Goal: Ask a question

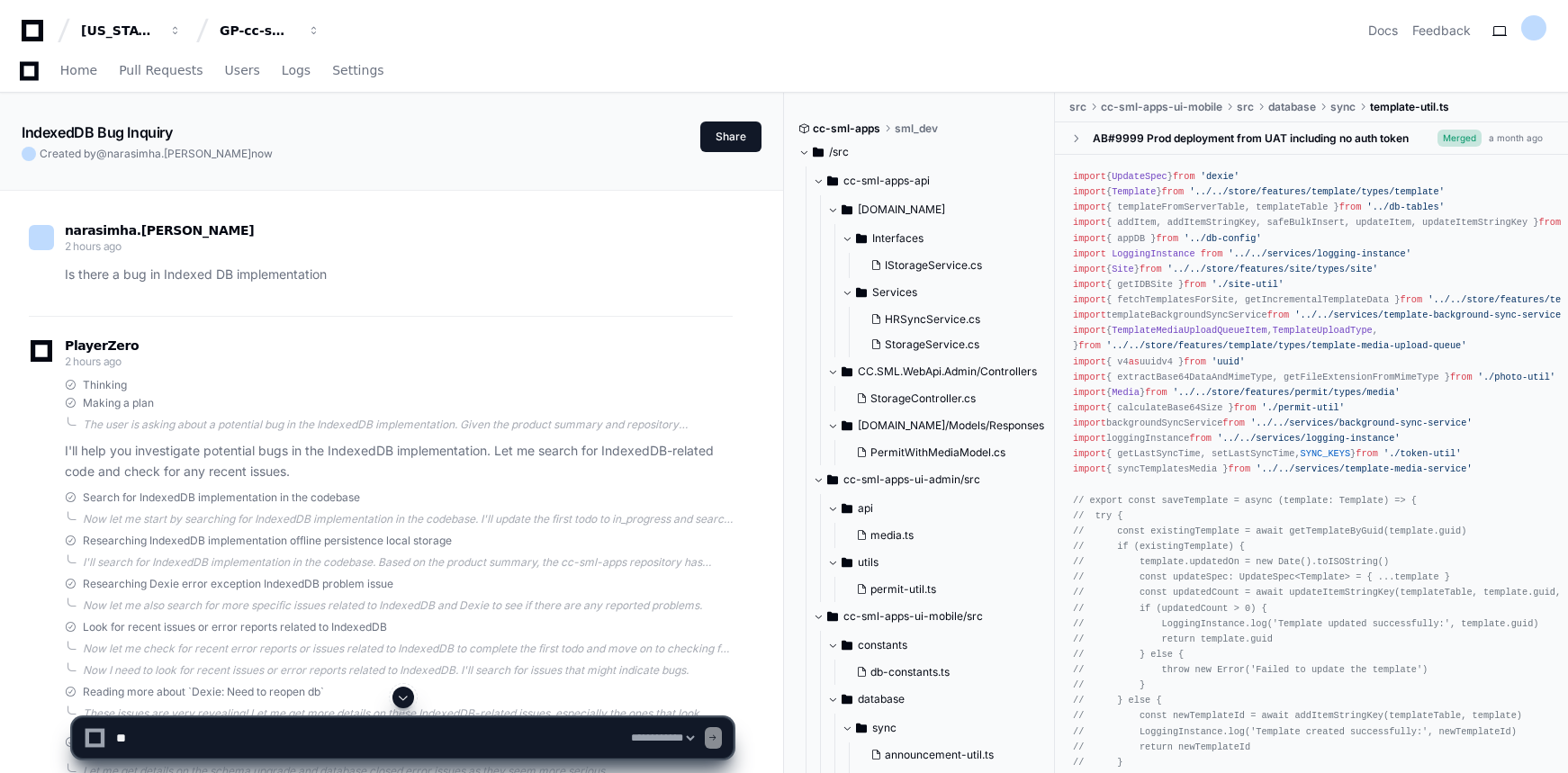
select select "*********"
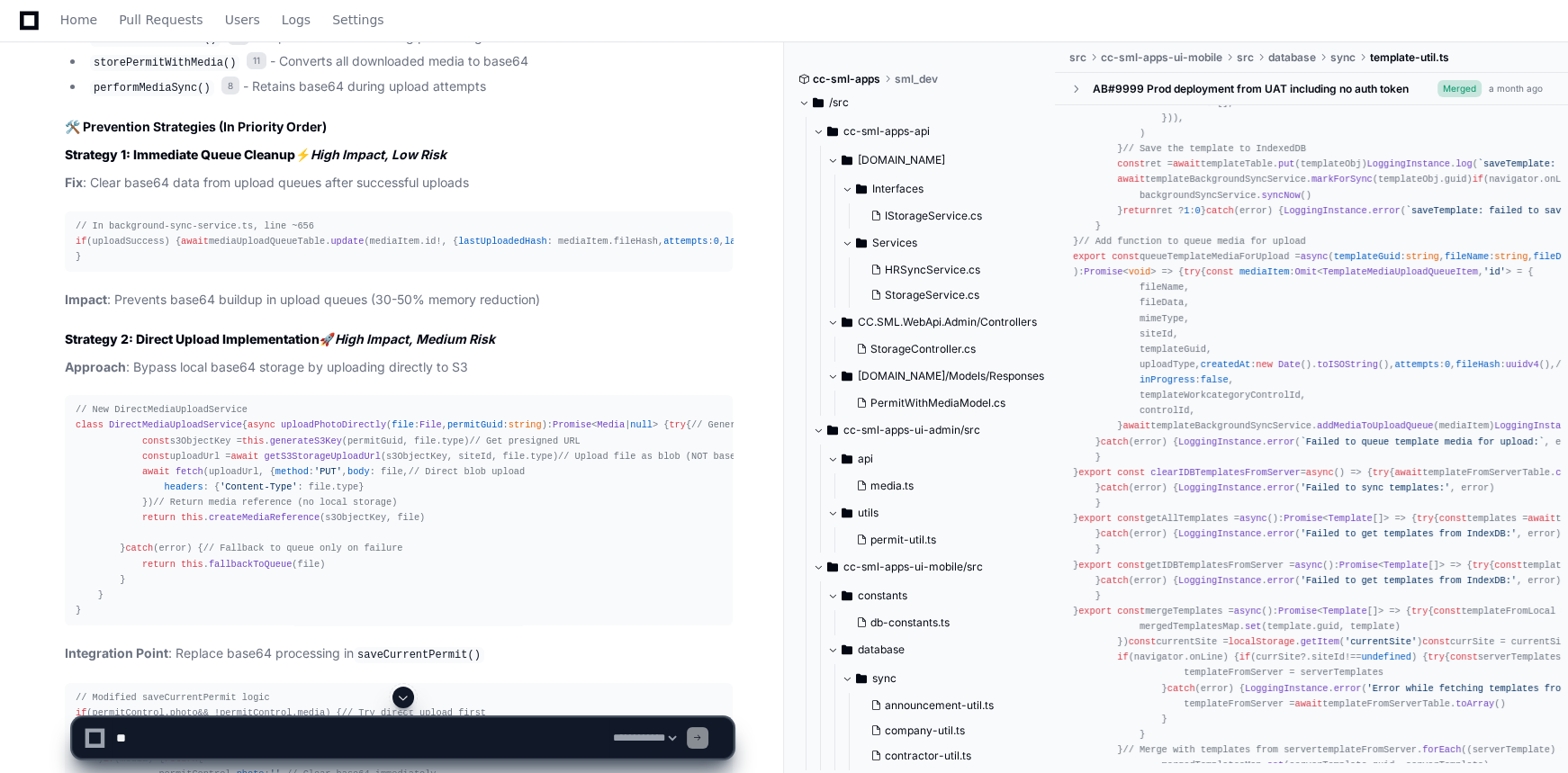
scroll to position [8044, 0]
click at [145, 266] on div "// In background-sync-service.ts, line ~656 if (uploadSuccess) { await mediaUpl…" at bounding box center [398, 244] width 647 height 46
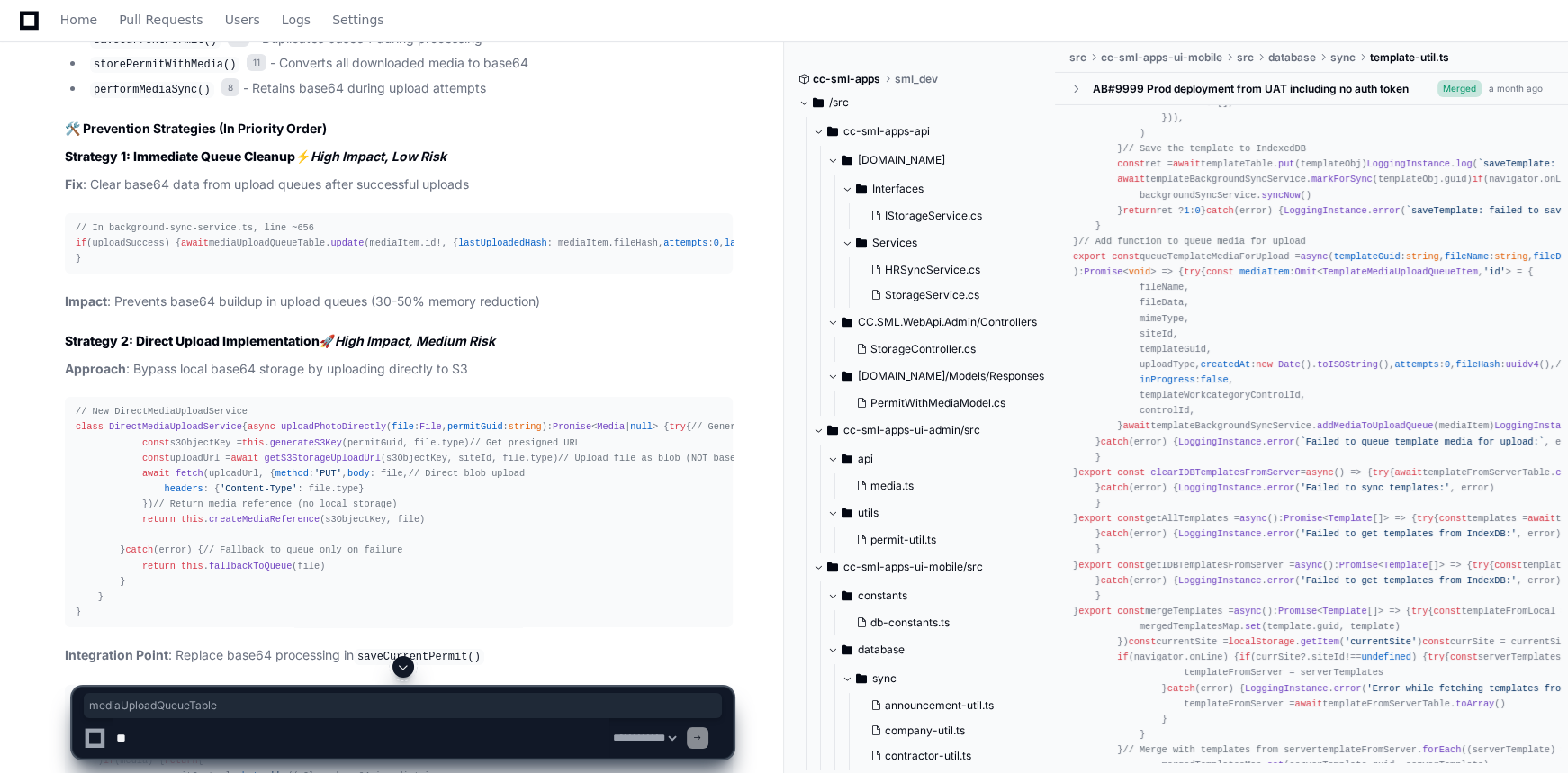
click at [181, 249] on span "await" at bounding box center [195, 243] width 28 height 11
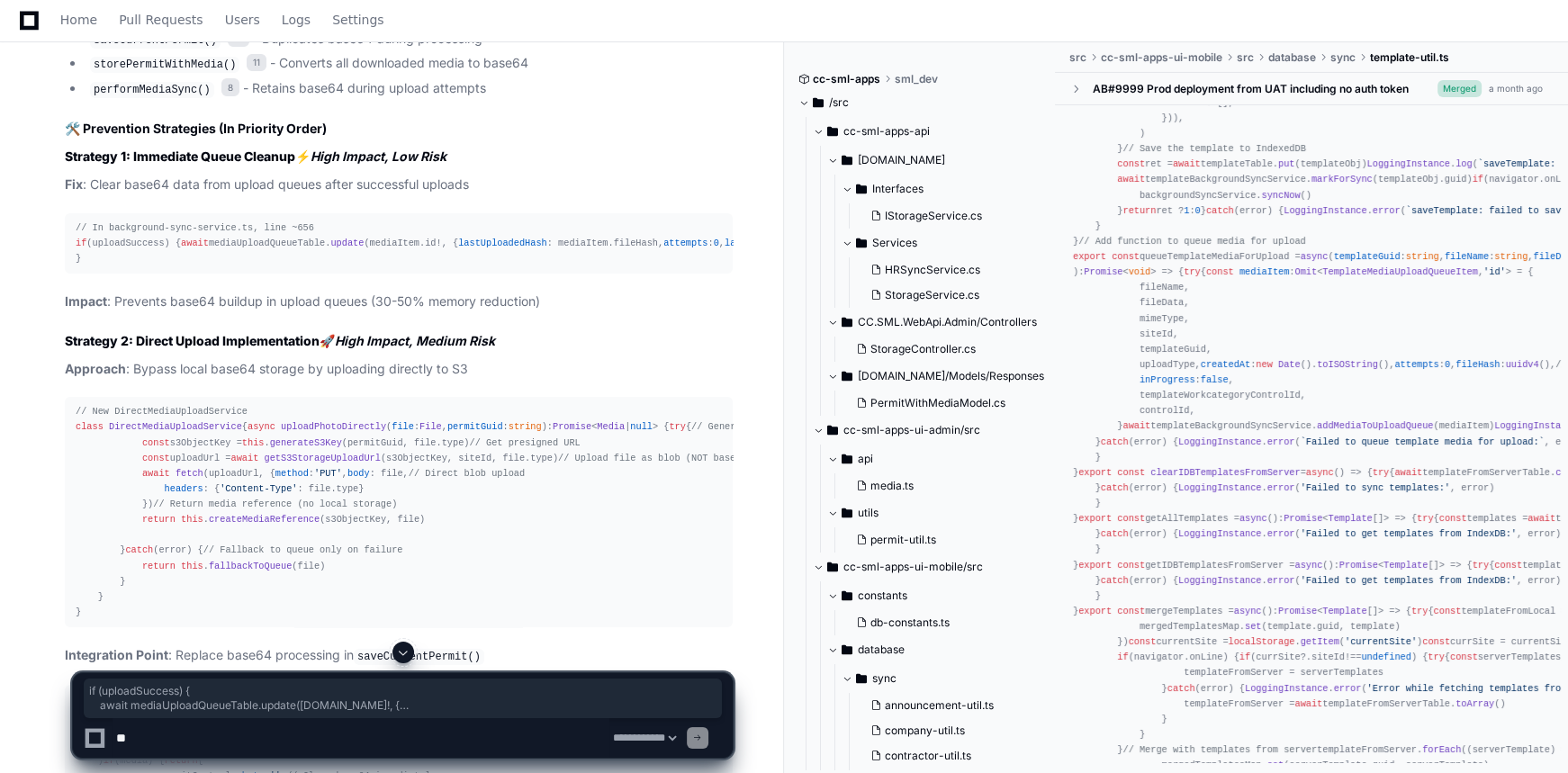
drag, startPoint x: 77, startPoint y: 417, endPoint x: 149, endPoint y: 544, distance: 146.0
click at [138, 266] on div "// In background-sync-service.ts, line ~656 if (uploadSuccess) { await mediaUpl…" at bounding box center [398, 244] width 647 height 46
click at [176, 266] on div "// In background-sync-service.ts, line ~656 if (uploadSuccess) { await mediaUpl…" at bounding box center [398, 244] width 647 height 46
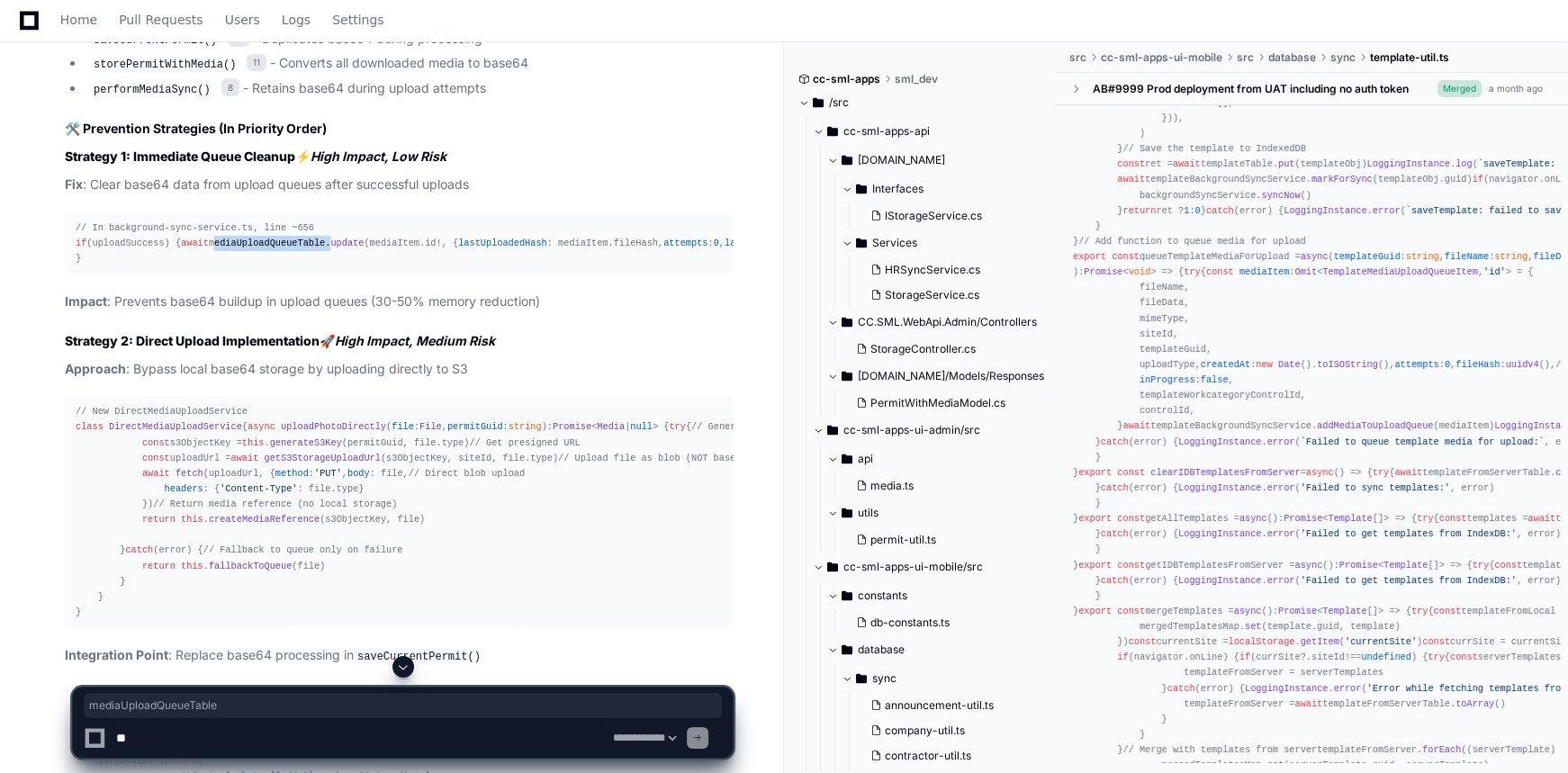
click at [176, 266] on div "// In background-sync-service.ts, line ~656 if (uploadSuccess) { await mediaUpl…" at bounding box center [398, 244] width 647 height 46
click at [930, 249] on span "fileData" at bounding box center [952, 243] width 44 height 11
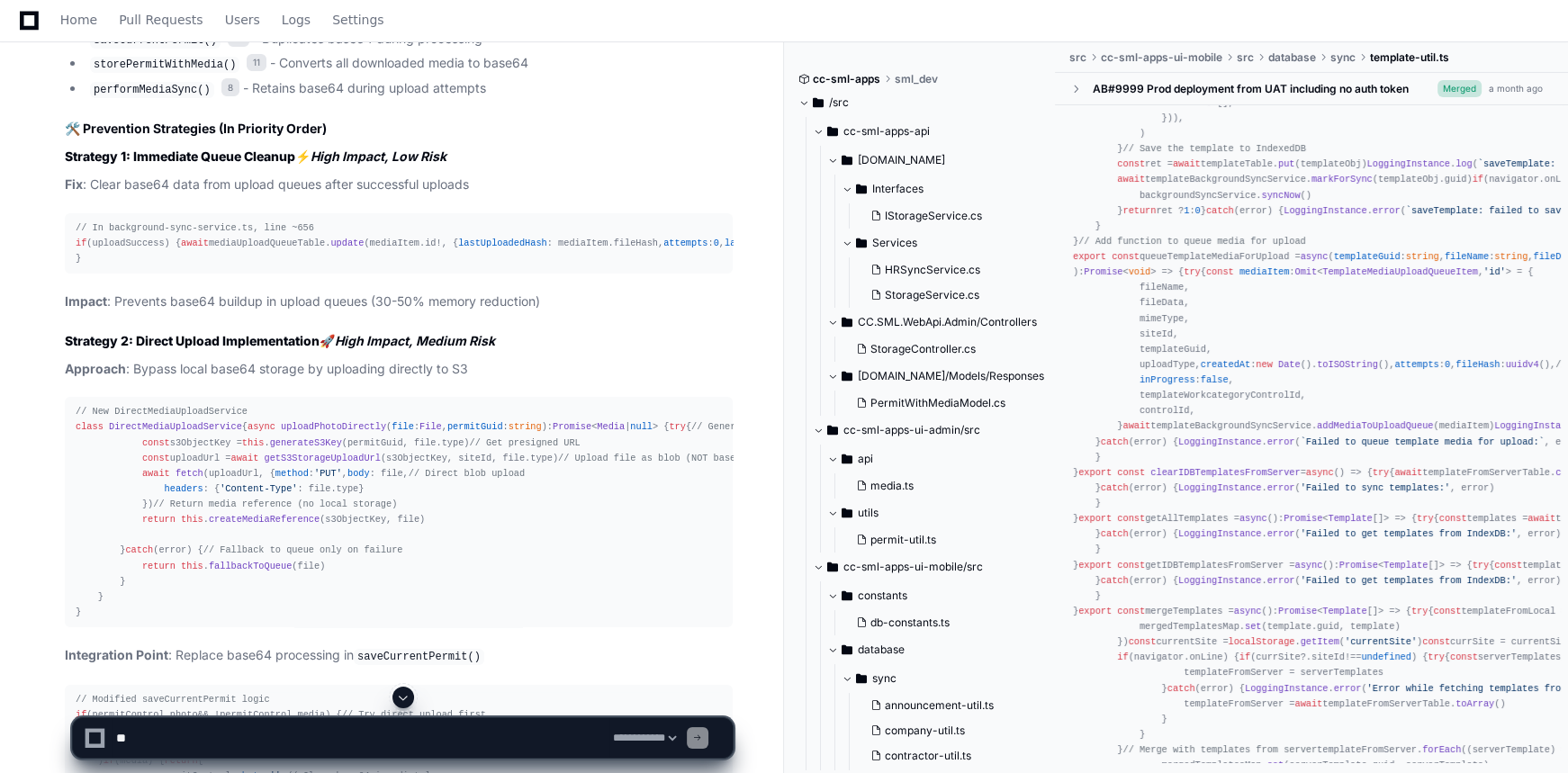
click at [930, 249] on span "fileData" at bounding box center [952, 243] width 44 height 11
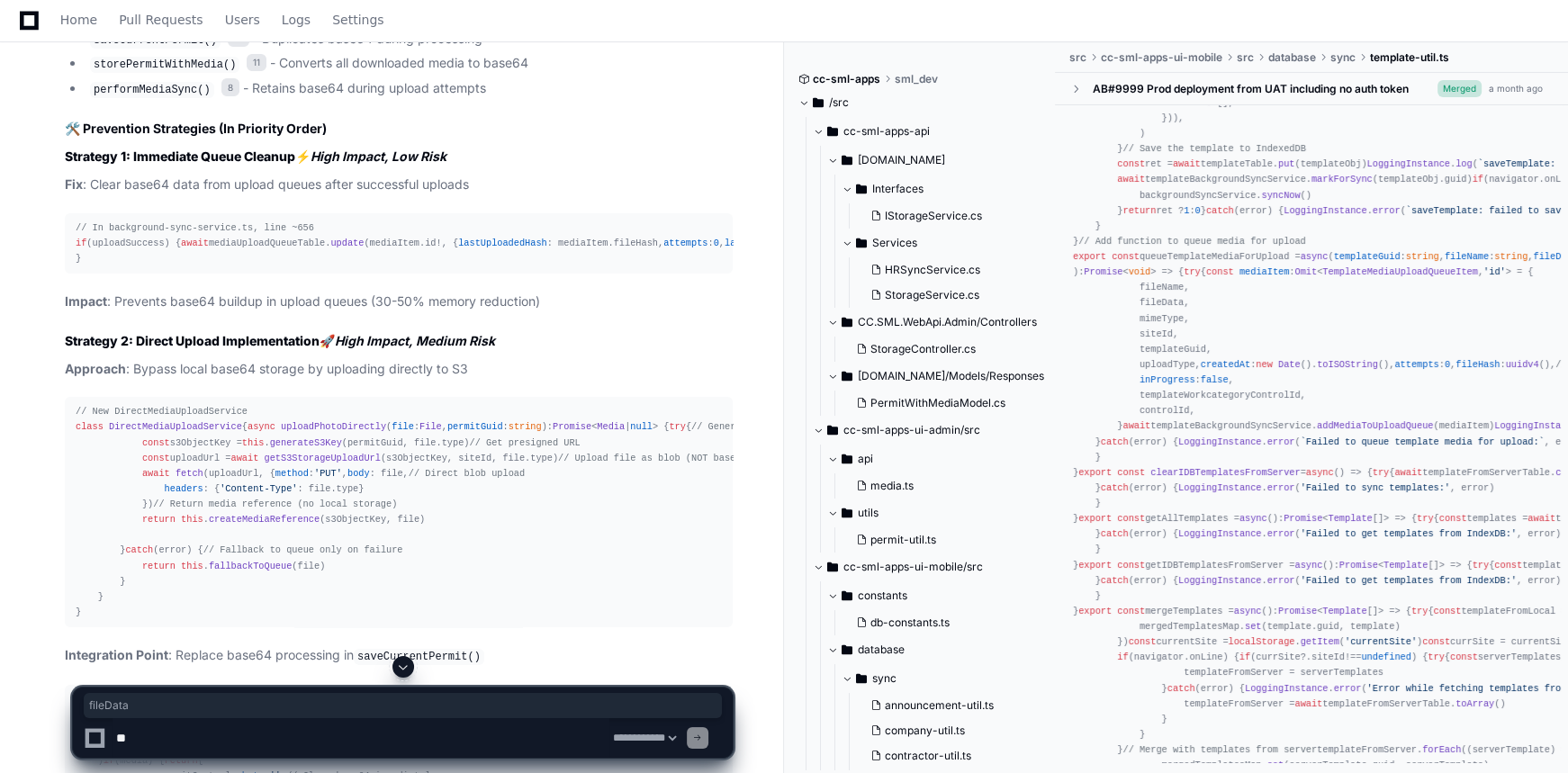
copy span "fileData"
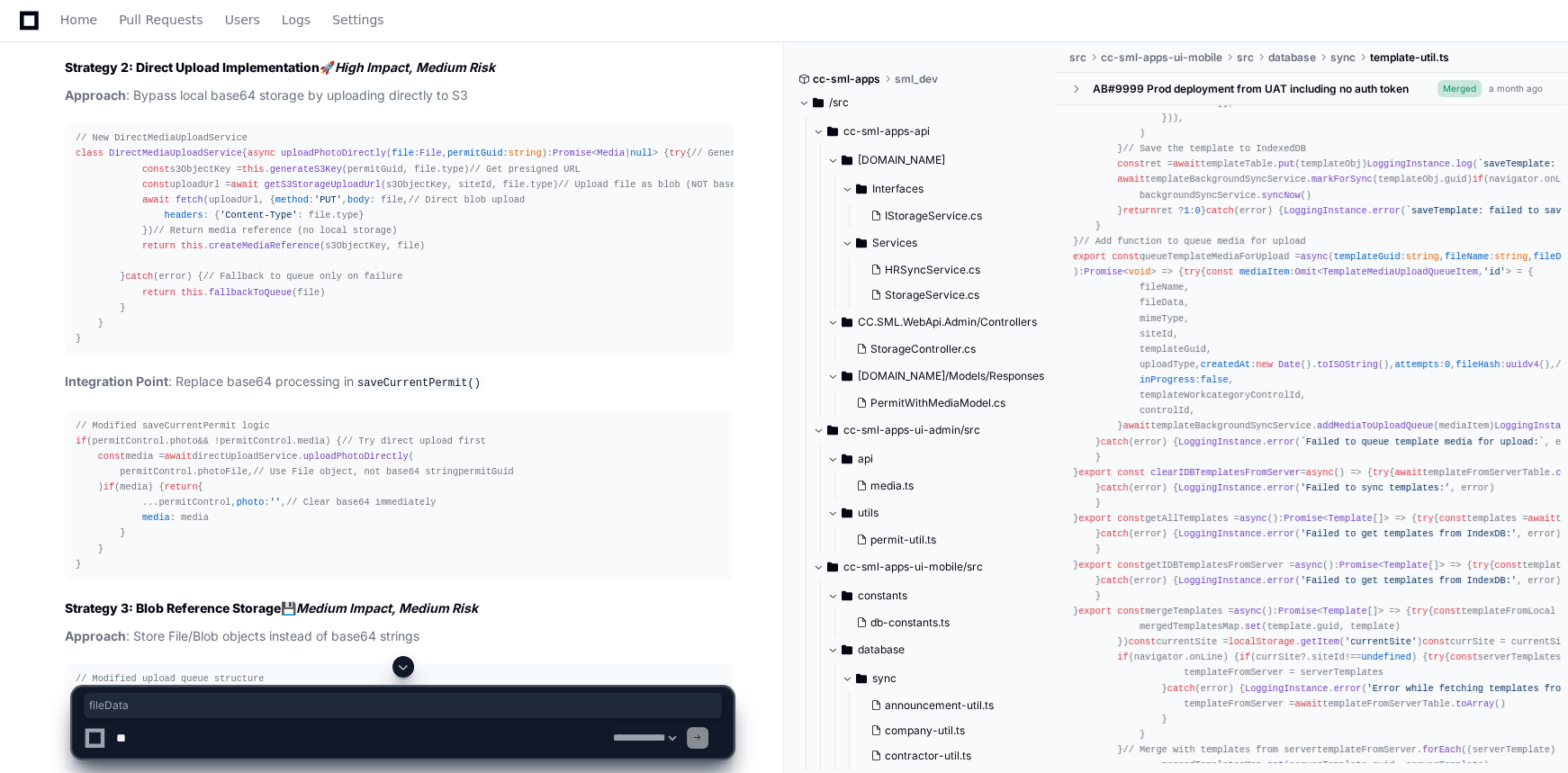
scroll to position [8372, 0]
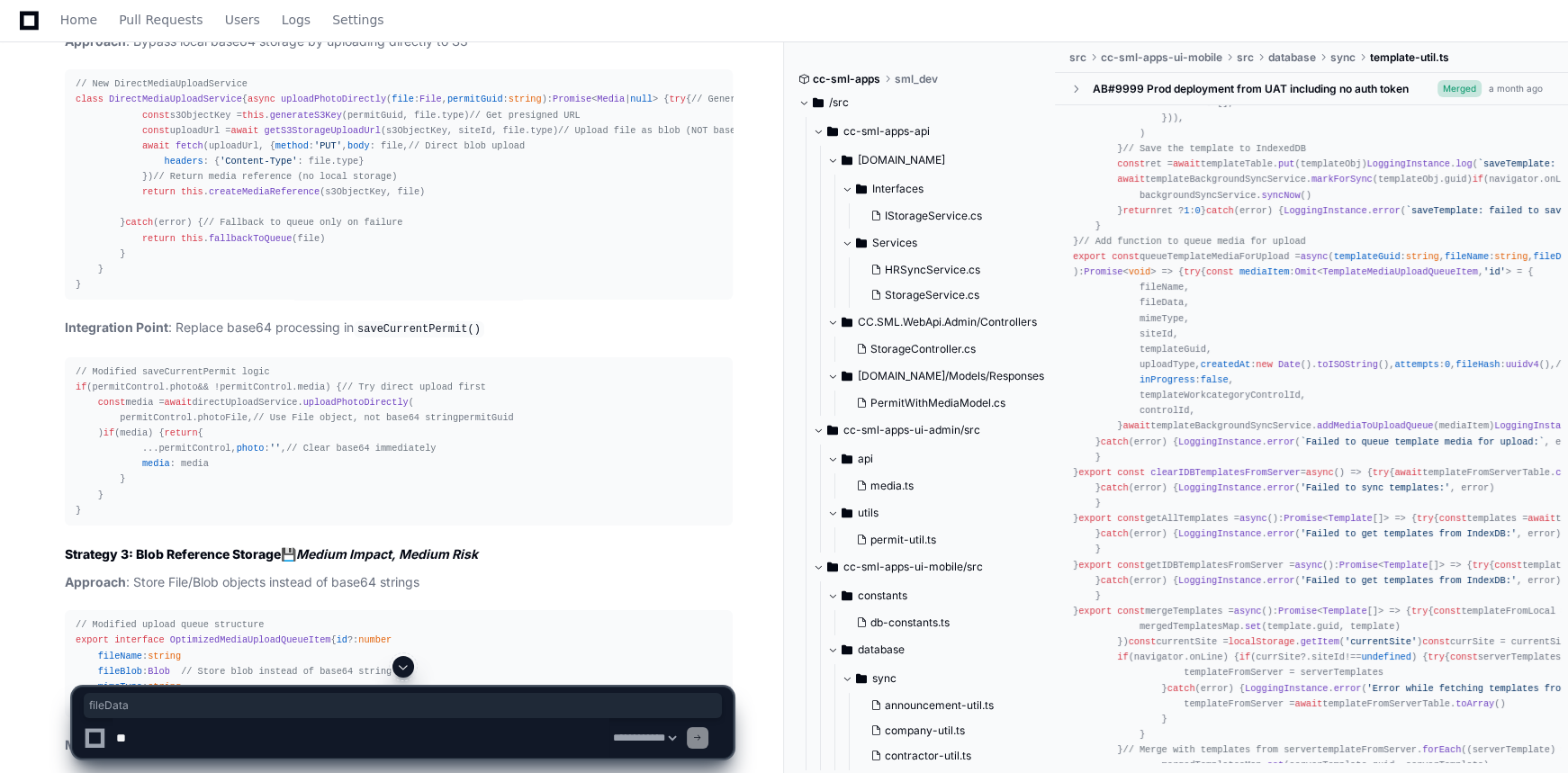
click at [280, 104] on span "uploadPhotoDirectly" at bounding box center [332, 98] width 105 height 11
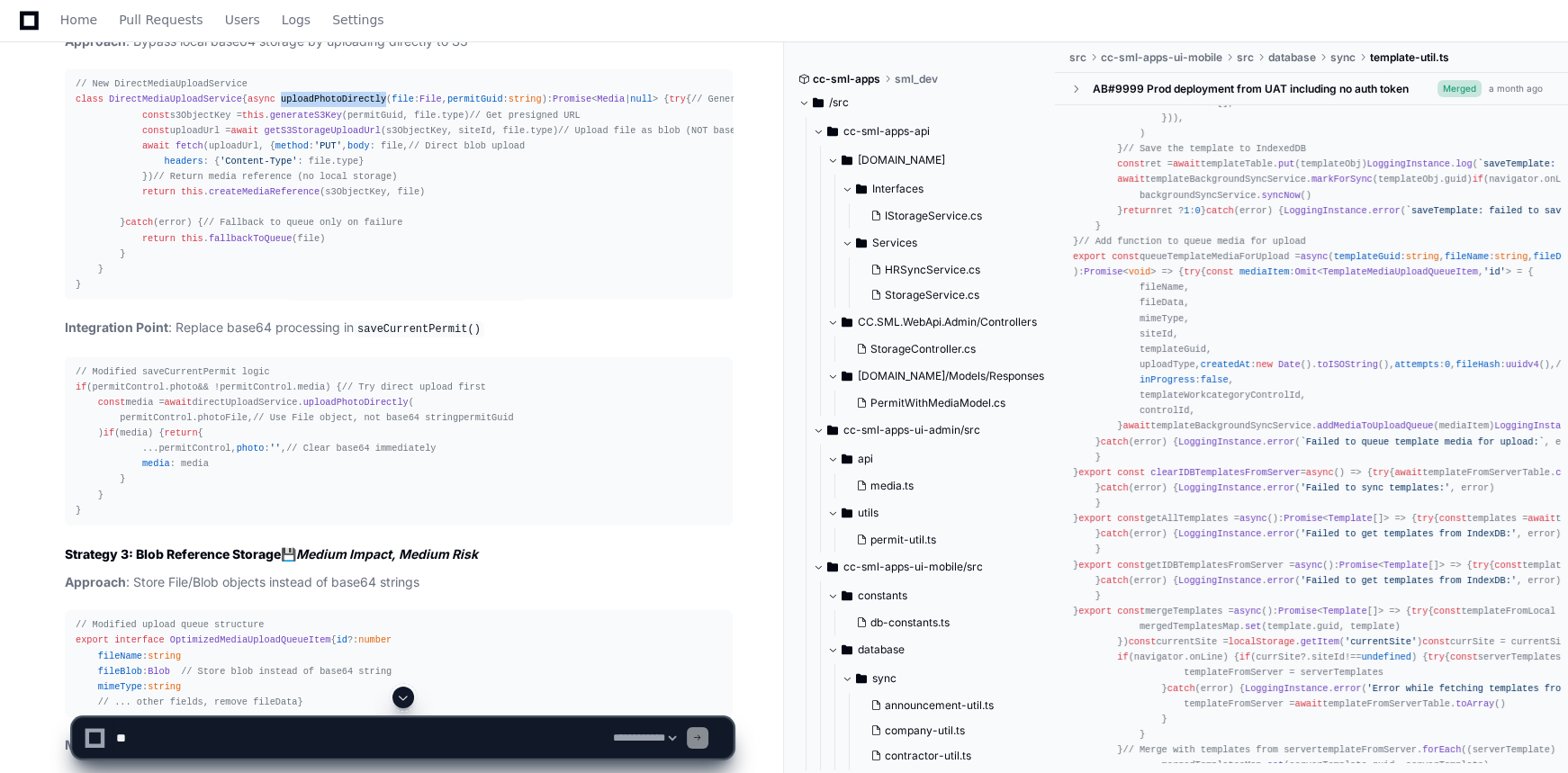
click at [280, 104] on span "uploadPhotoDirectly" at bounding box center [332, 98] width 105 height 11
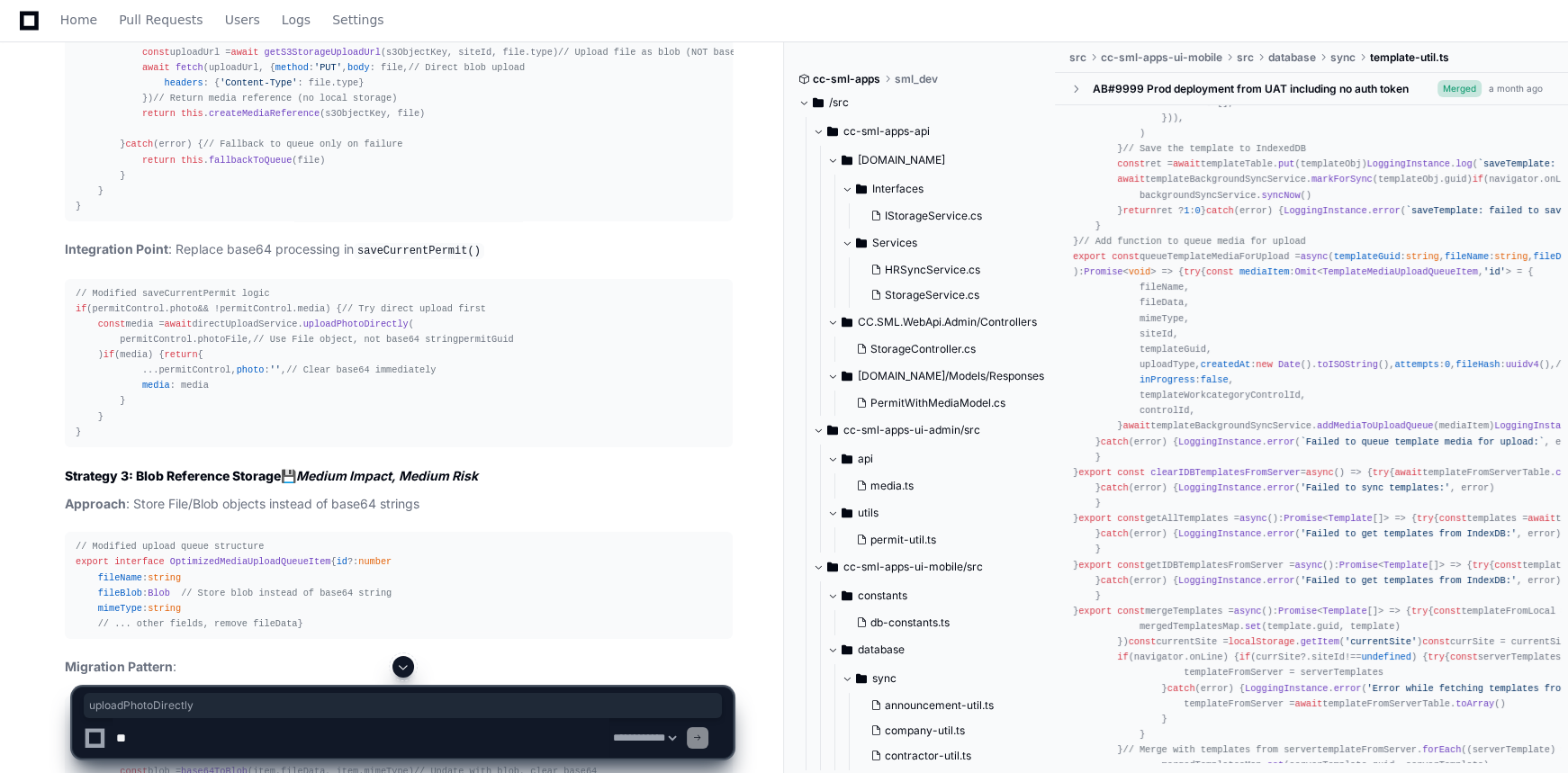
scroll to position [8535, 0]
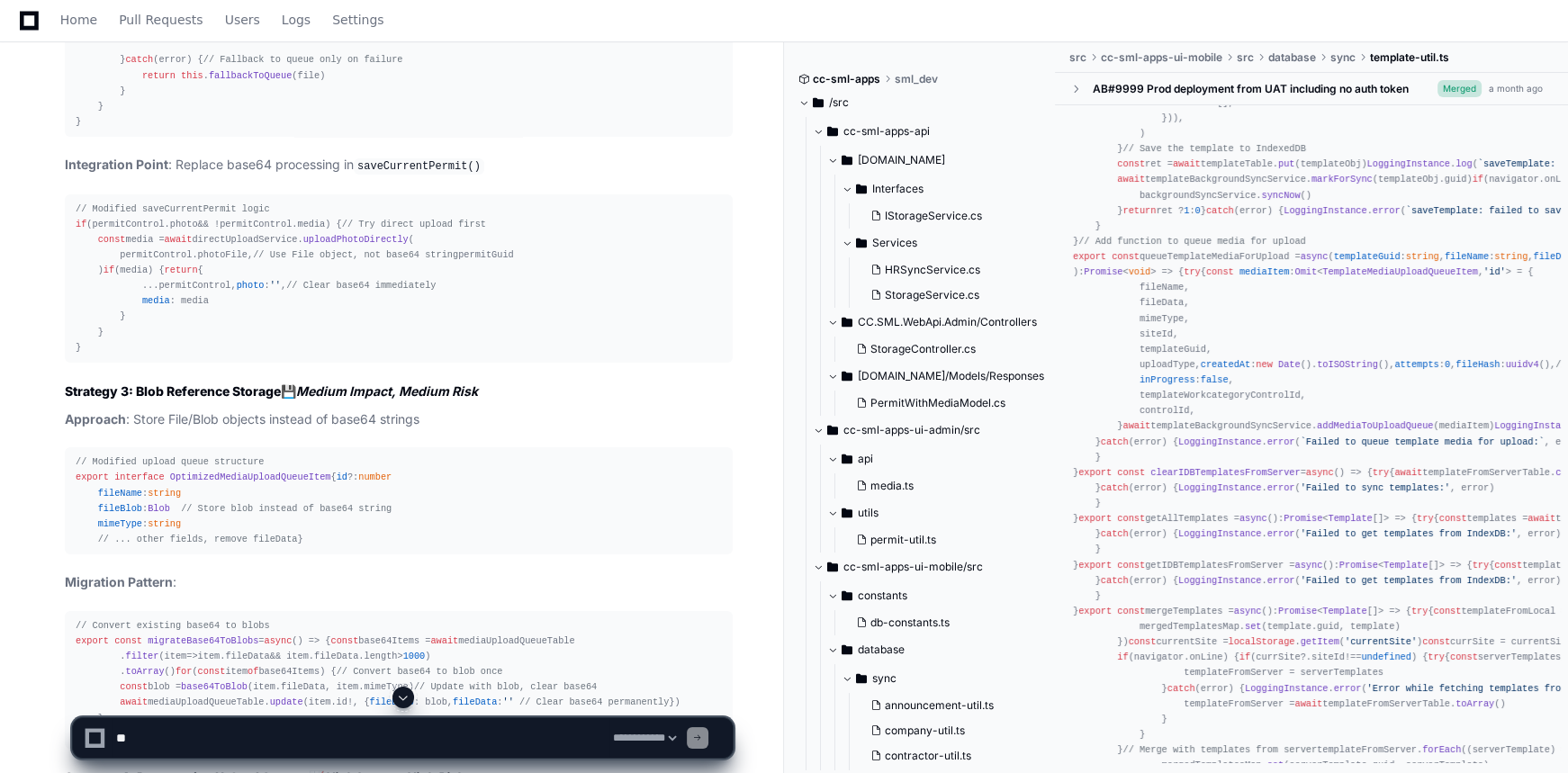
click at [198, 129] on div "// New DirectMediaUploadService class DirectMediaUploadService { async uploadPh…" at bounding box center [398, 21] width 647 height 216
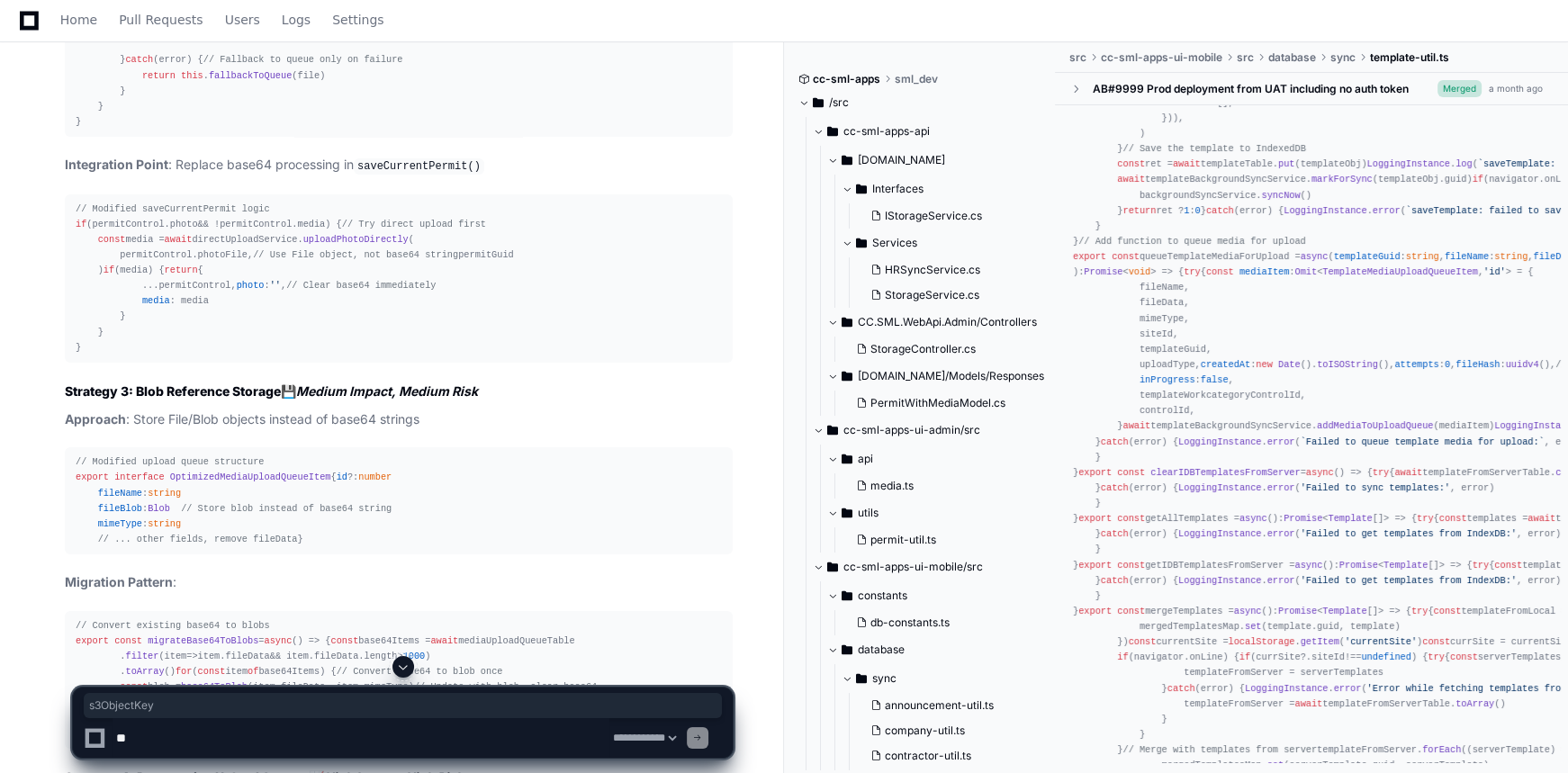
click at [198, 129] on div "// New DirectMediaUploadService class DirectMediaUploadService { async uploadPh…" at bounding box center [398, 21] width 647 height 216
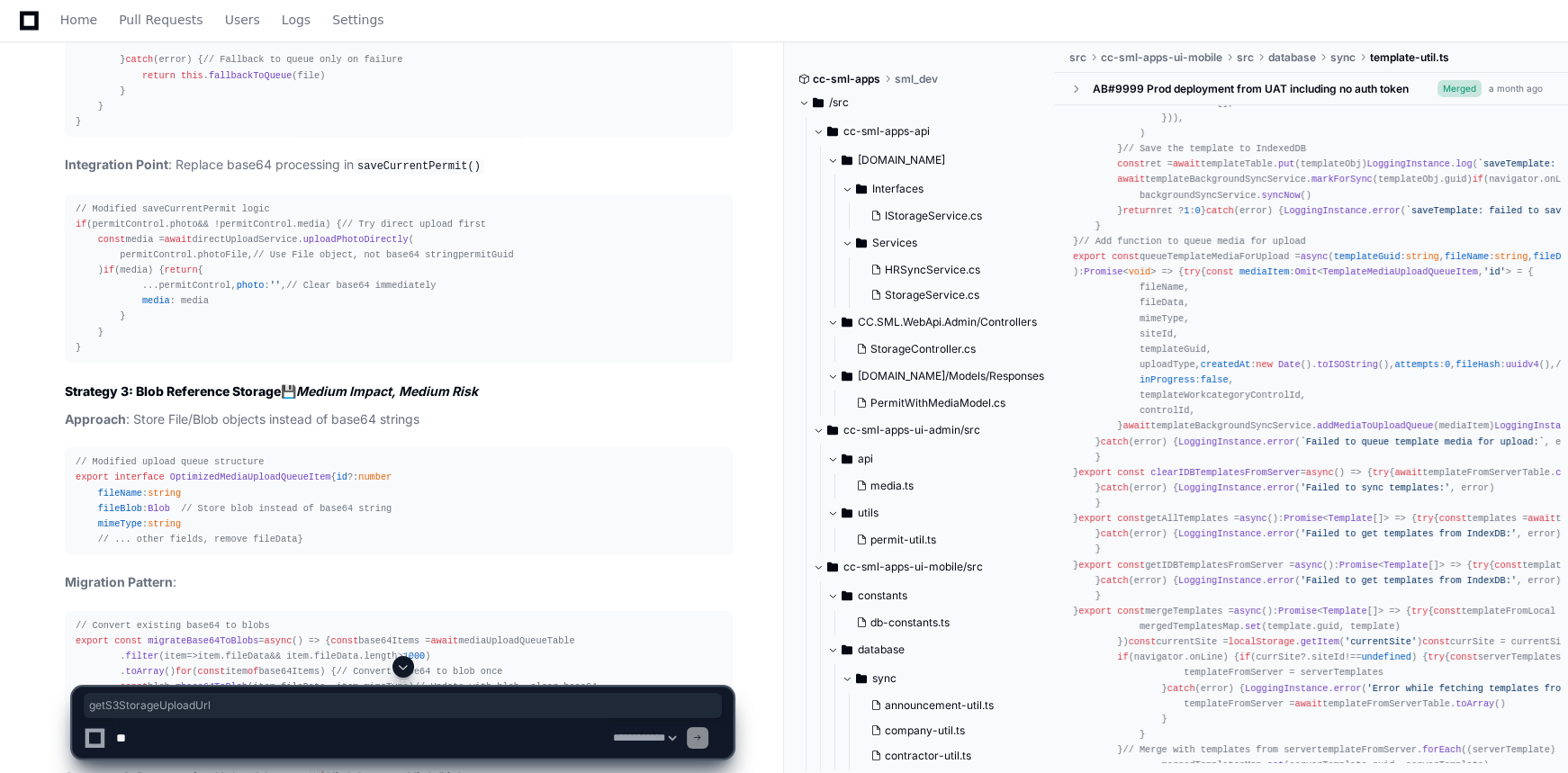
click at [215, 34] on span "createMediaReference" at bounding box center [264, 28] width 111 height 11
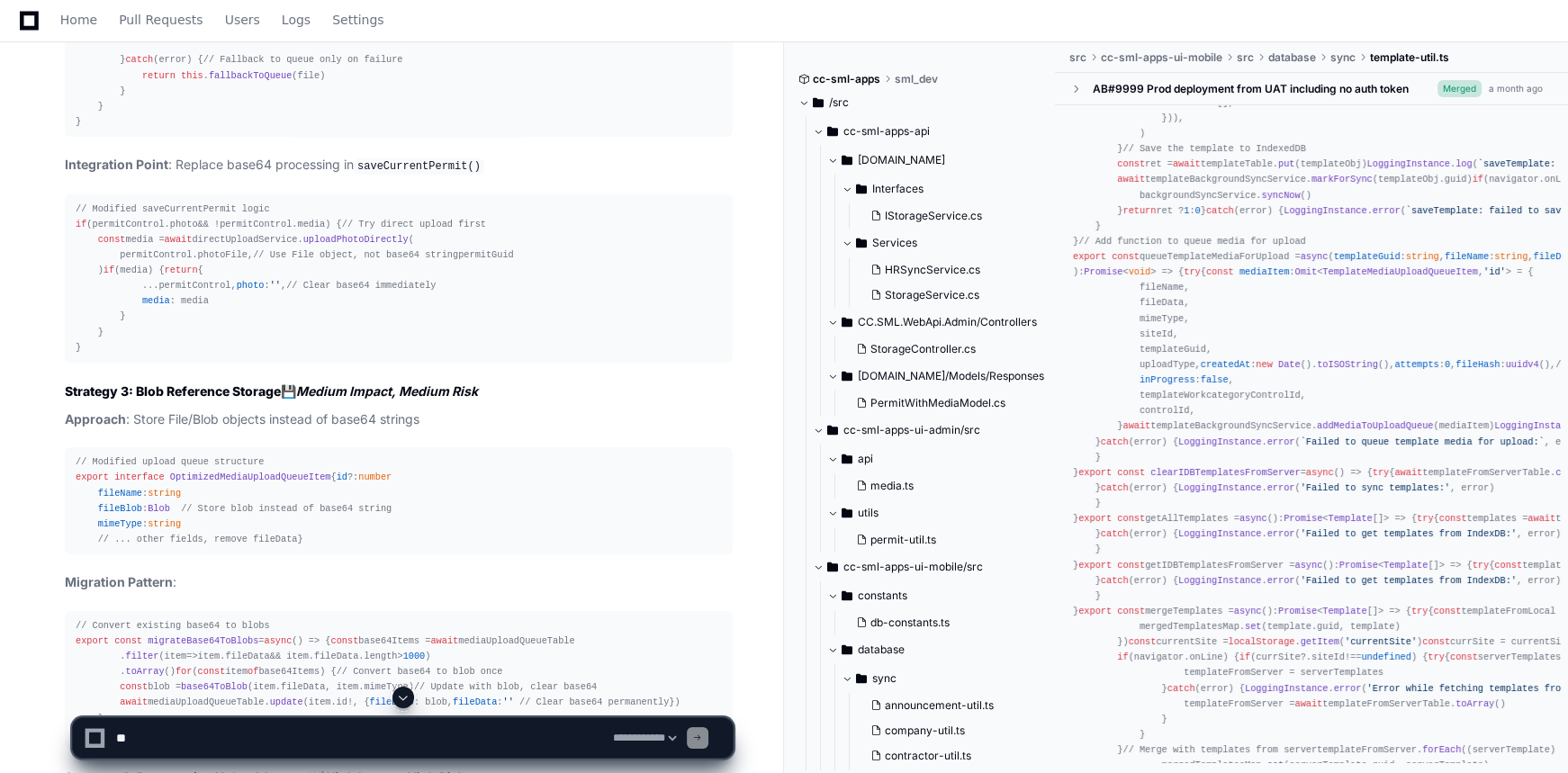
click at [215, 34] on span "createMediaReference" at bounding box center [264, 28] width 111 height 11
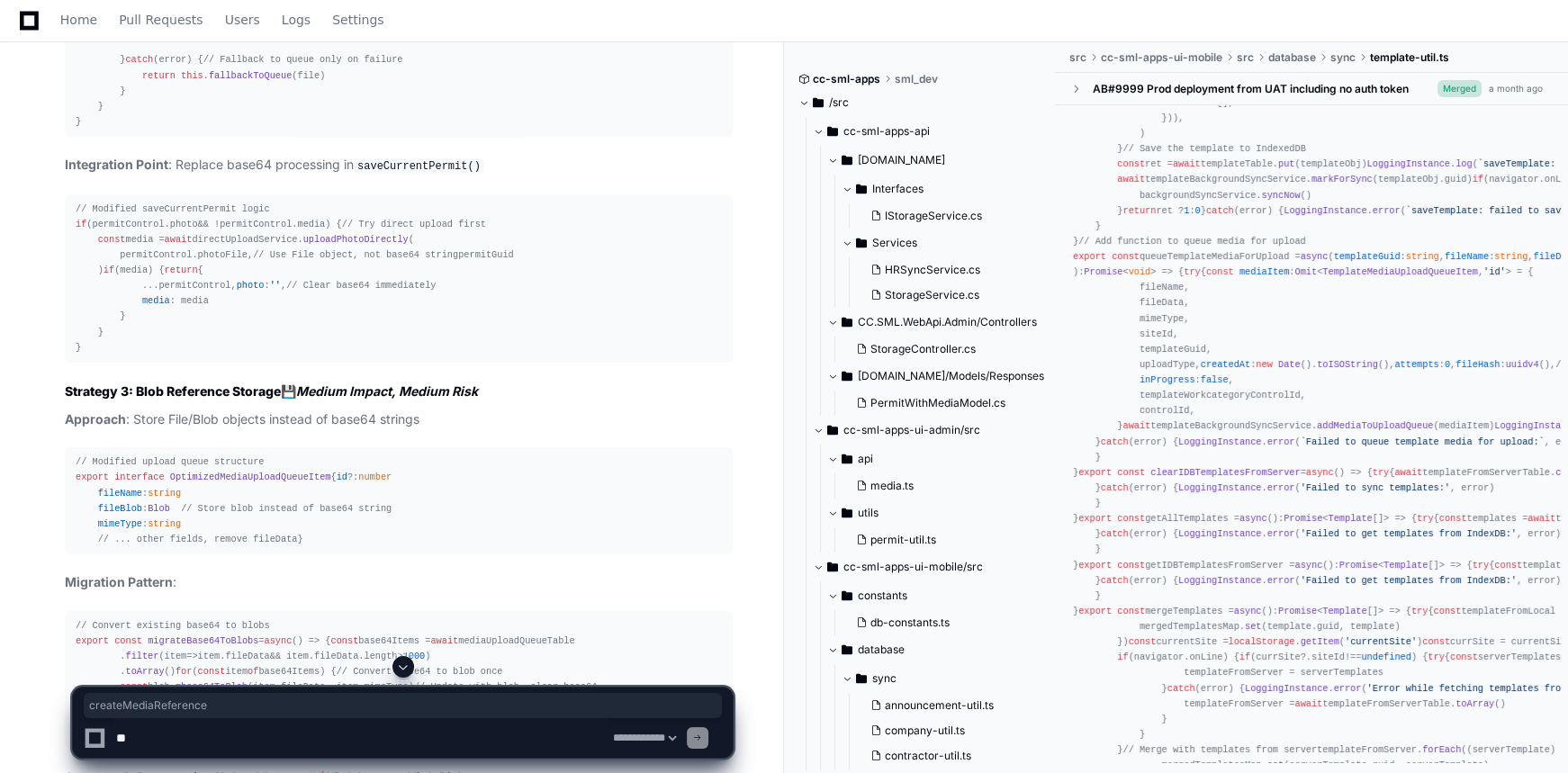
click at [162, 129] on div "// New DirectMediaUploadService class DirectMediaUploadService { async uploadPh…" at bounding box center [398, 21] width 647 height 216
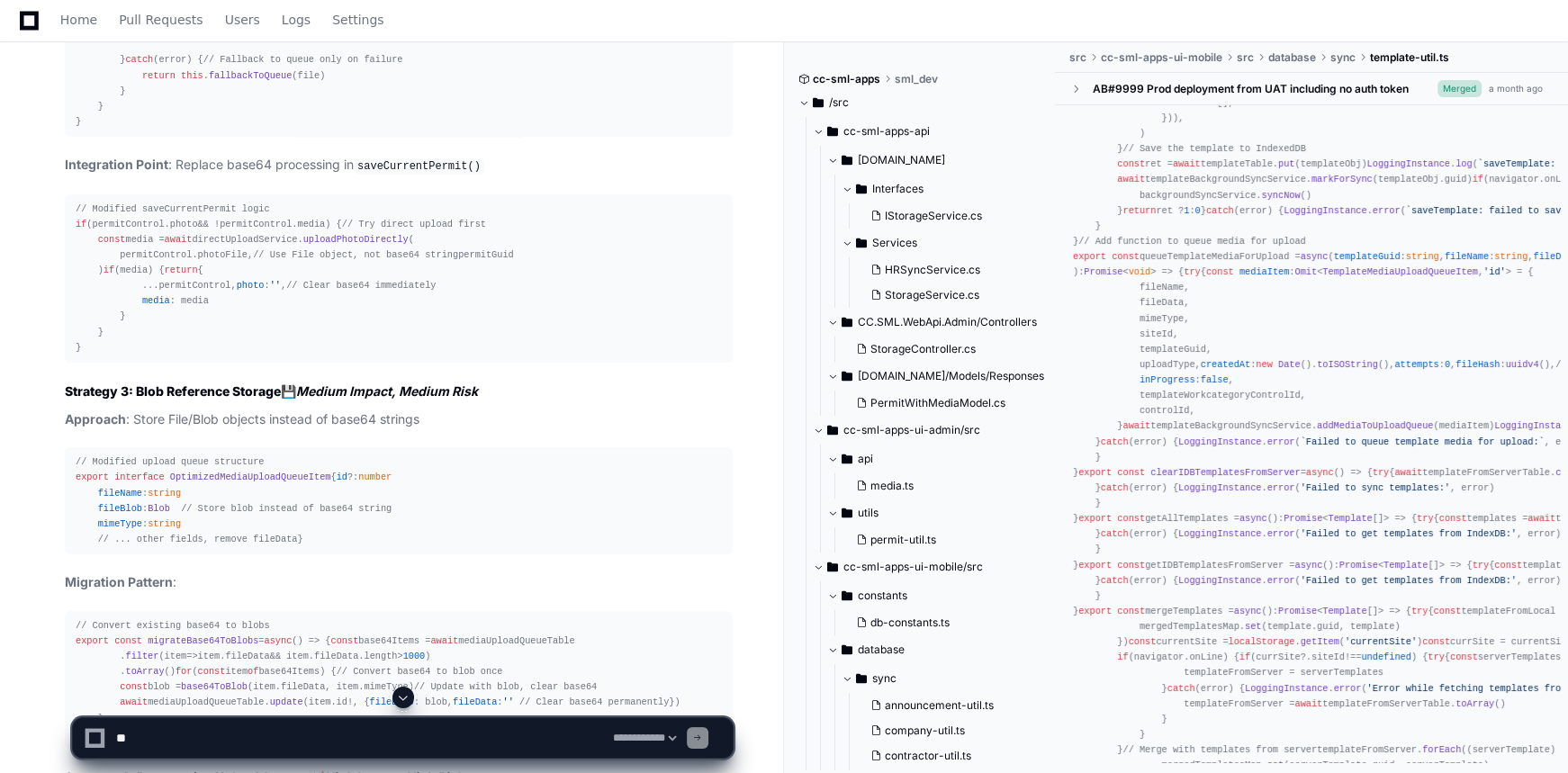
click at [167, 129] on div "// New DirectMediaUploadService class DirectMediaUploadService { async uploadPh…" at bounding box center [398, 21] width 647 height 216
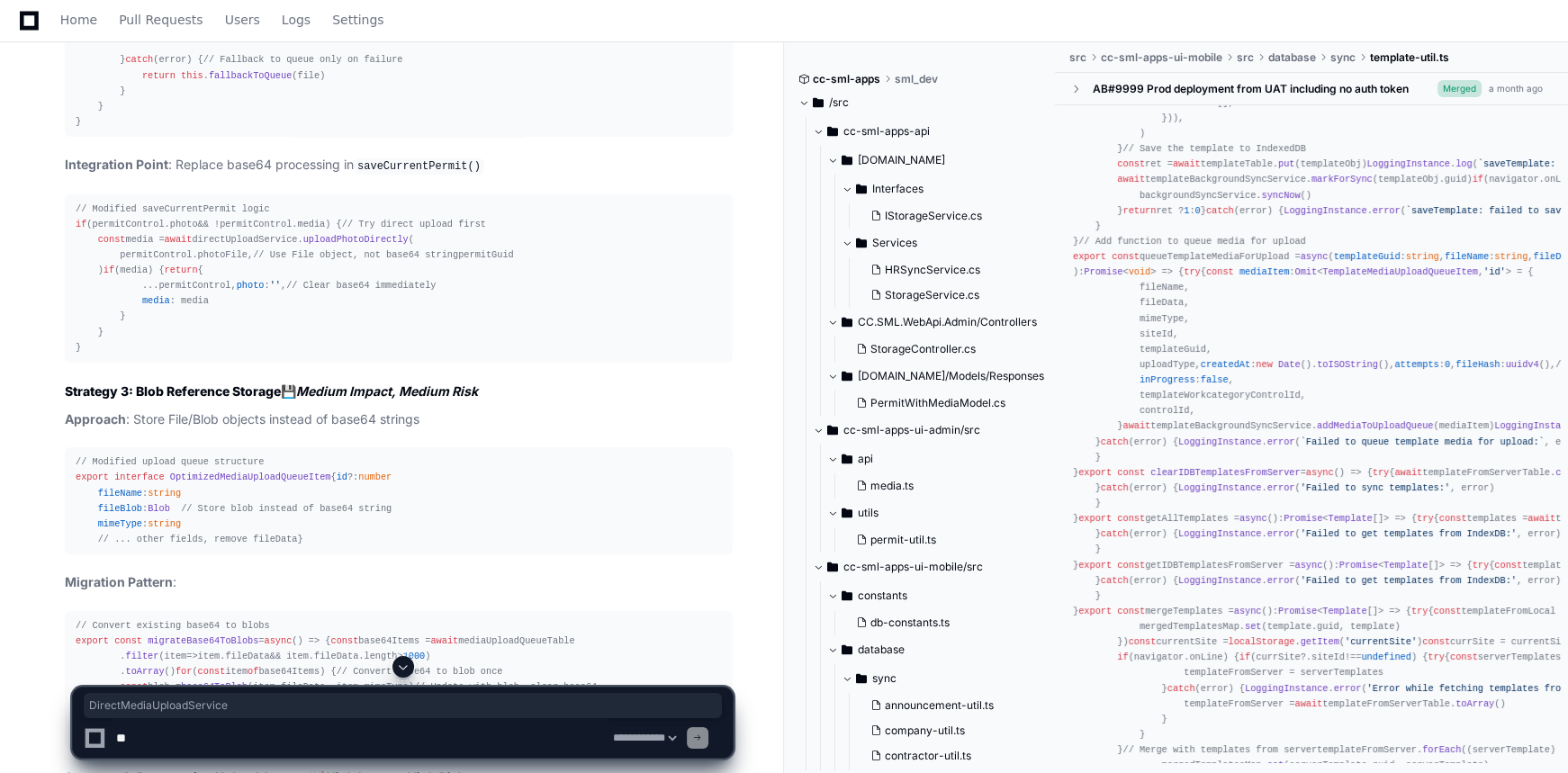
click at [167, 129] on div "// New DirectMediaUploadService class DirectMediaUploadService { async uploadPh…" at bounding box center [398, 21] width 647 height 216
copy div "DirectMediaUploadService"
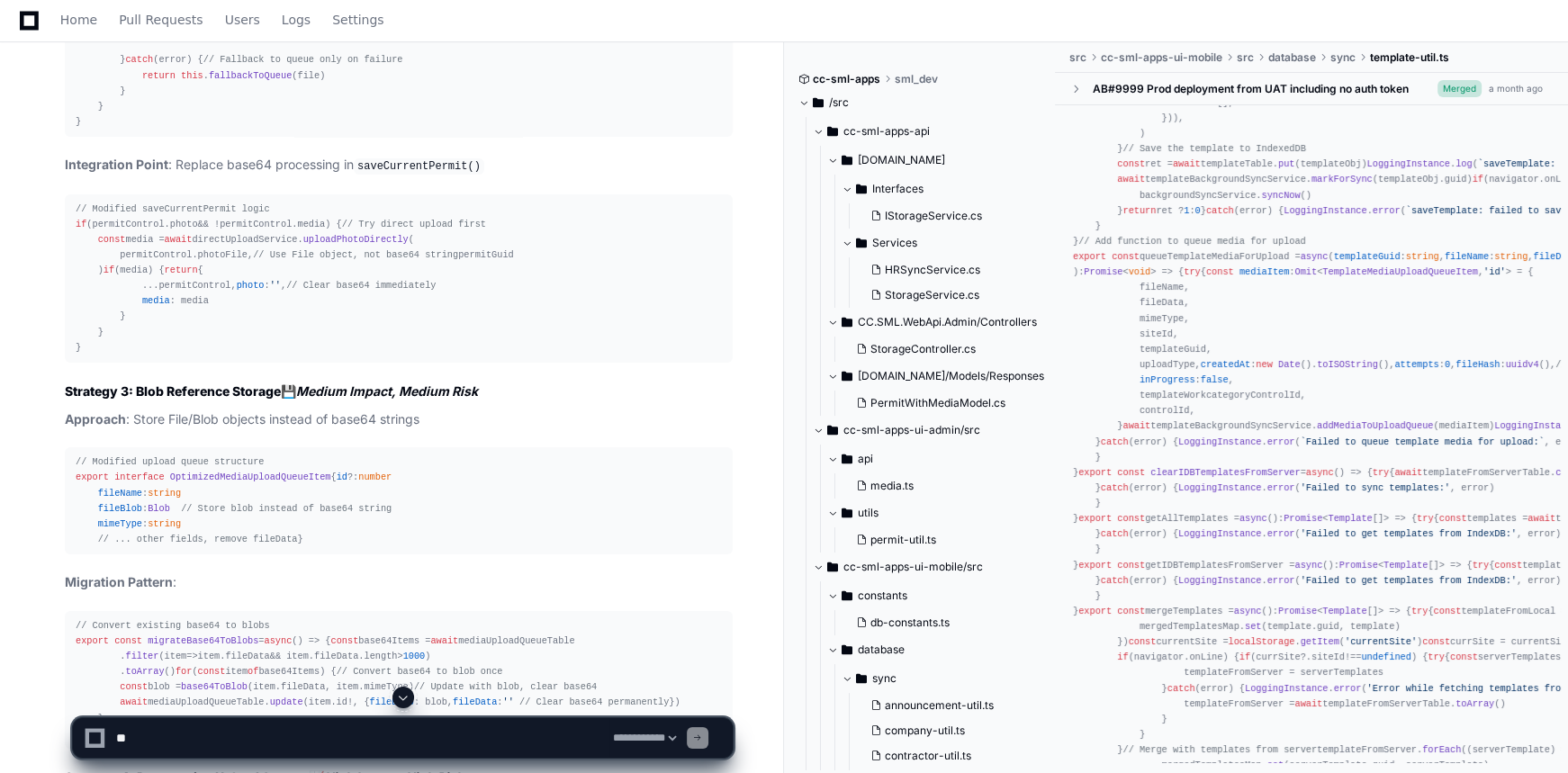
drag, startPoint x: 198, startPoint y: 240, endPoint x: 208, endPoint y: 244, distance: 10.8
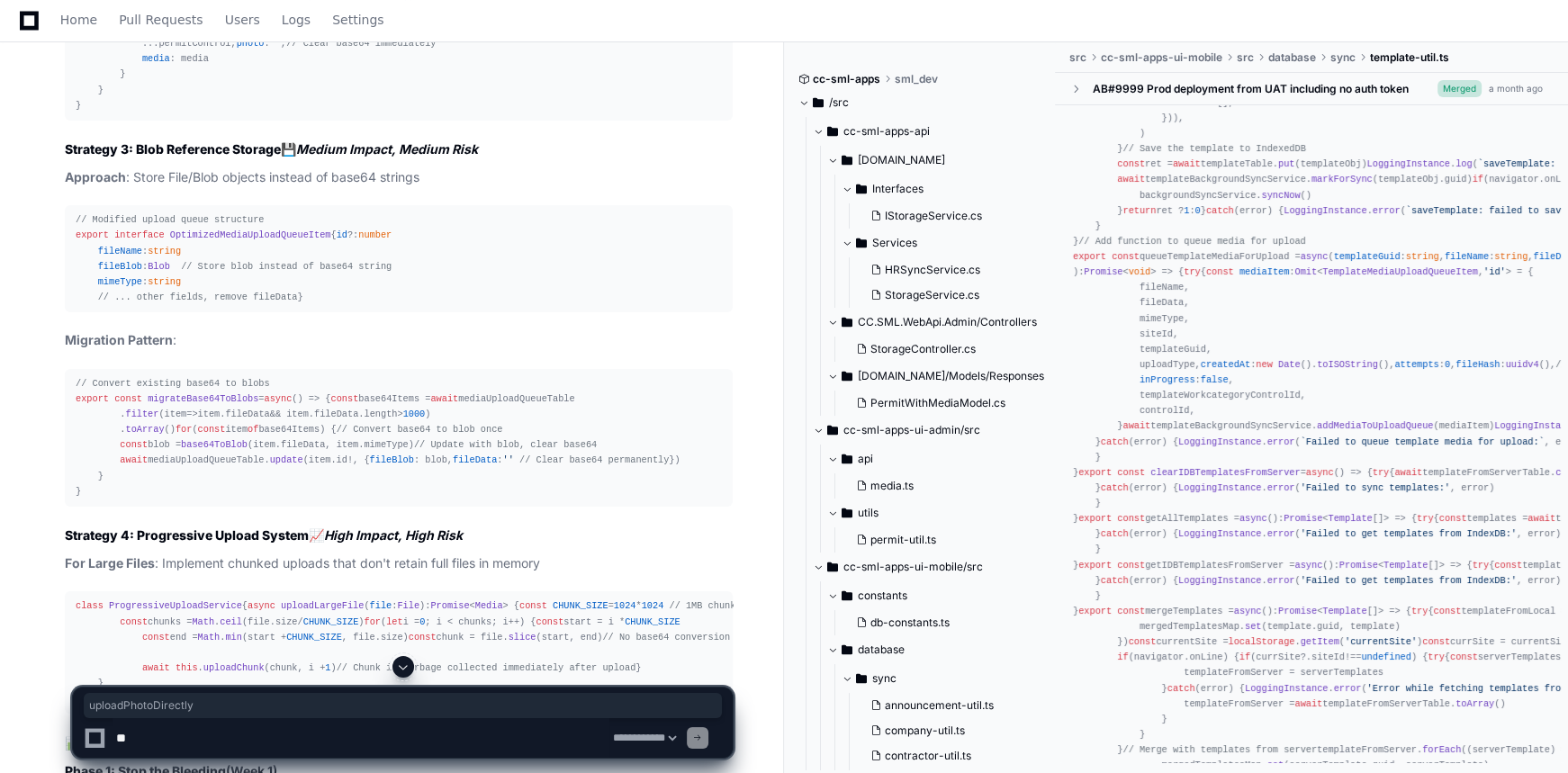
scroll to position [8781, 0]
click at [226, 110] on div "// Modified saveCurrentPermit logic if (permitControl. photo && !permitControl.…" at bounding box center [398, 33] width 647 height 154
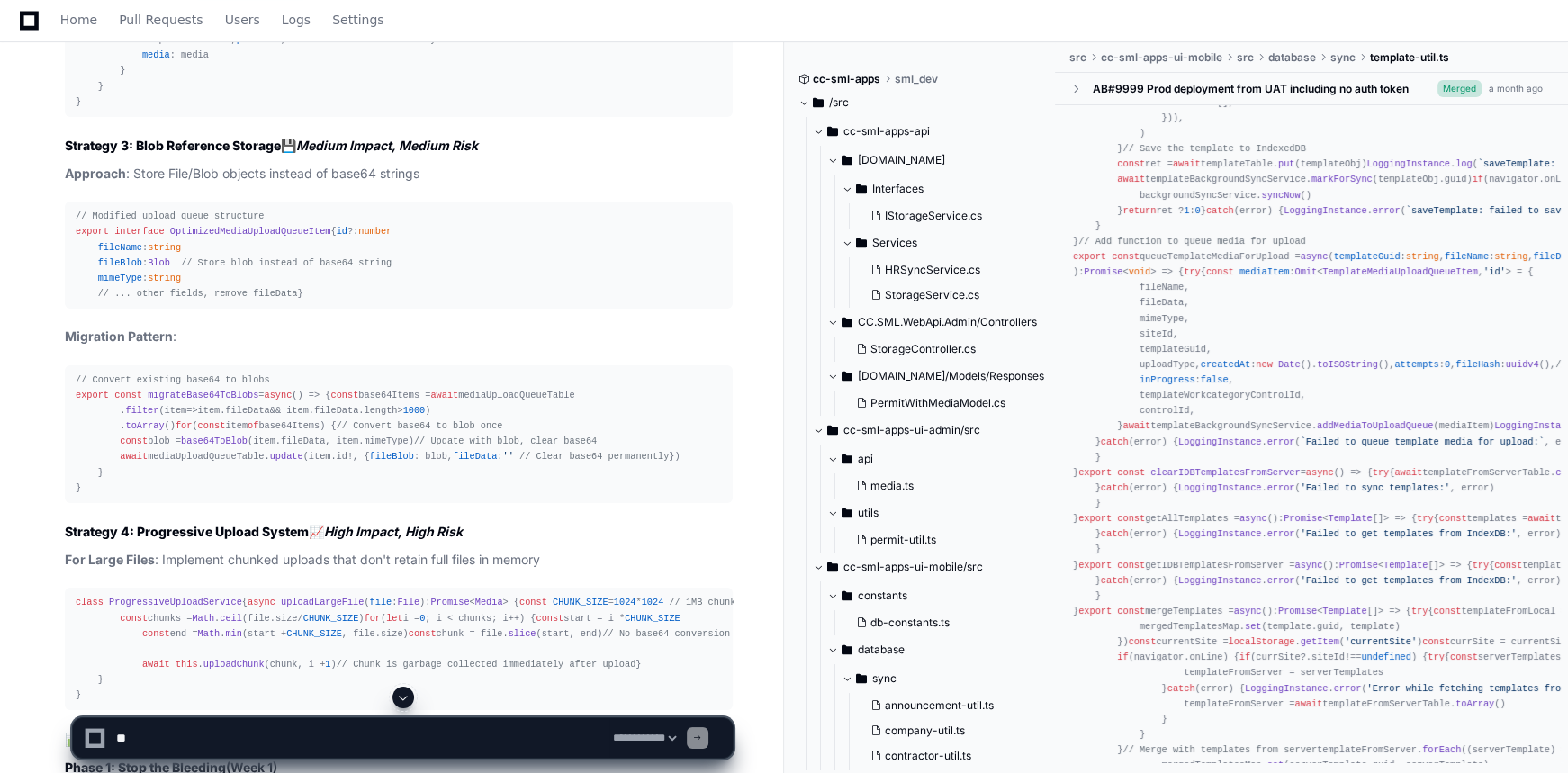
click at [225, 110] on div "// Modified saveCurrentPermit logic if (permitControl. photo && !permitControl.…" at bounding box center [398, 33] width 647 height 154
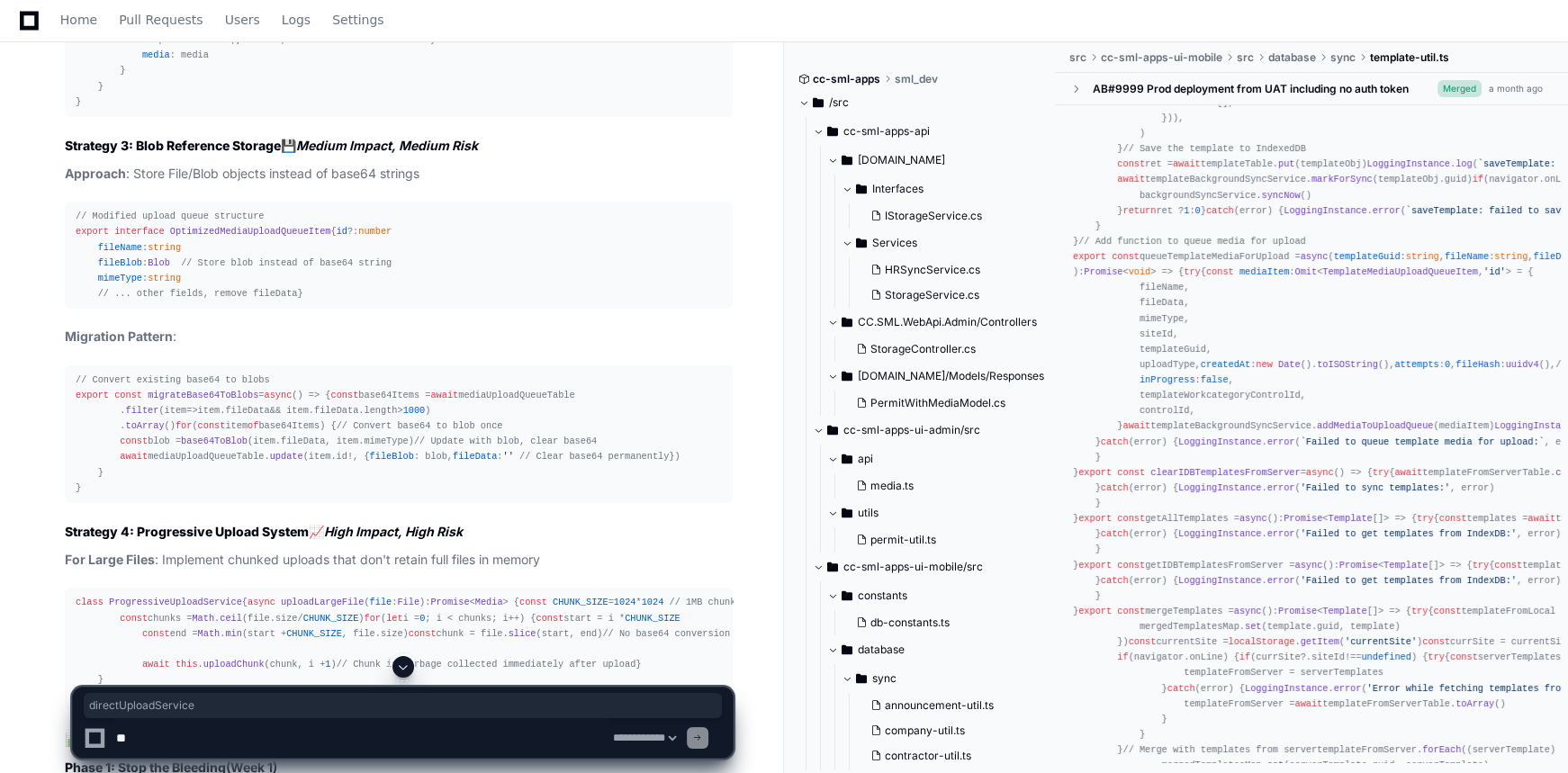
click at [128, 110] on div "// Modified saveCurrentPermit logic if (permitControl. photo && !permitControl.…" at bounding box center [398, 33] width 647 height 154
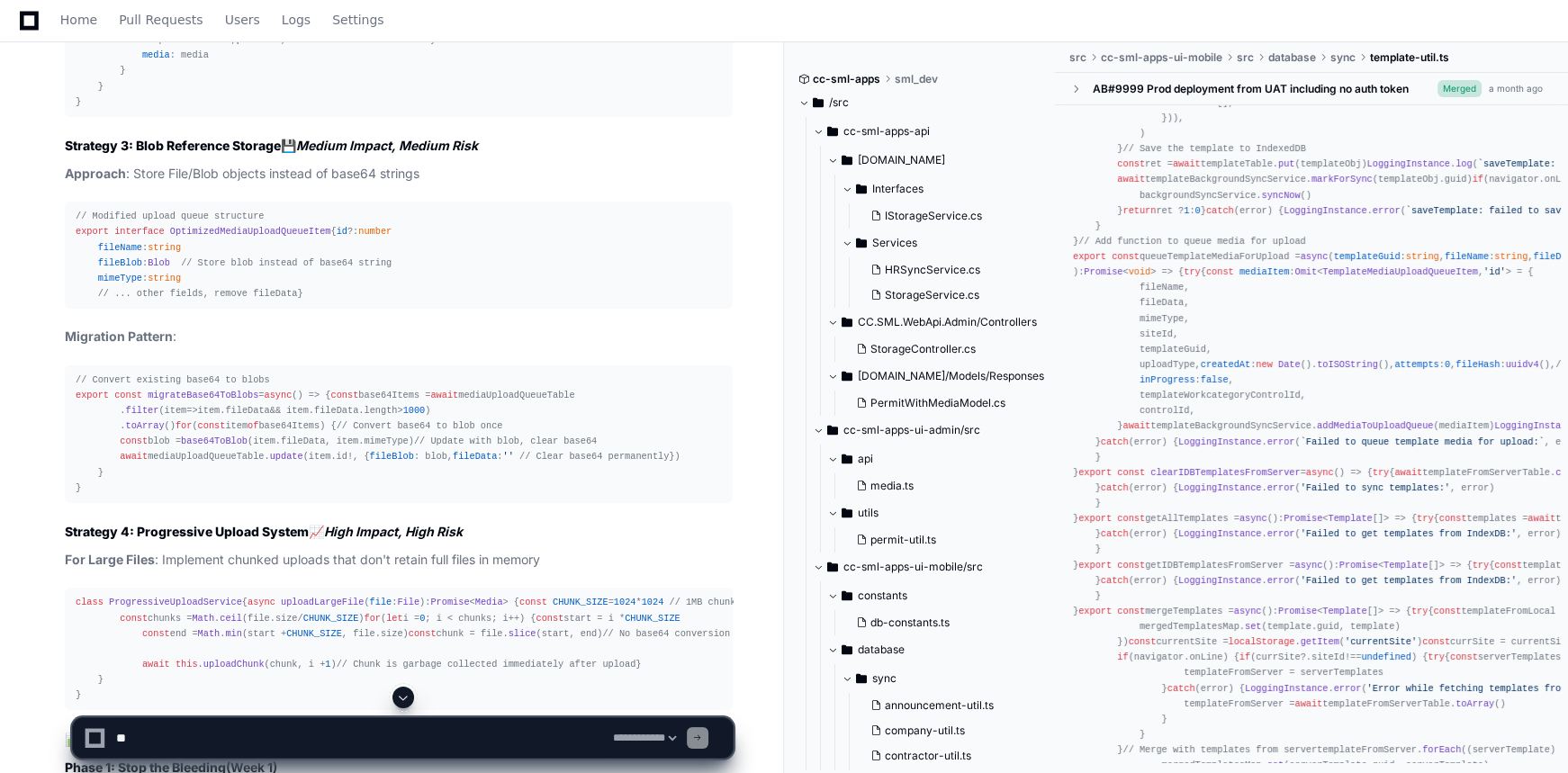
click at [128, 110] on div "// Modified saveCurrentPermit logic if (permitControl. photo && !permitControl.…" at bounding box center [398, 33] width 647 height 154
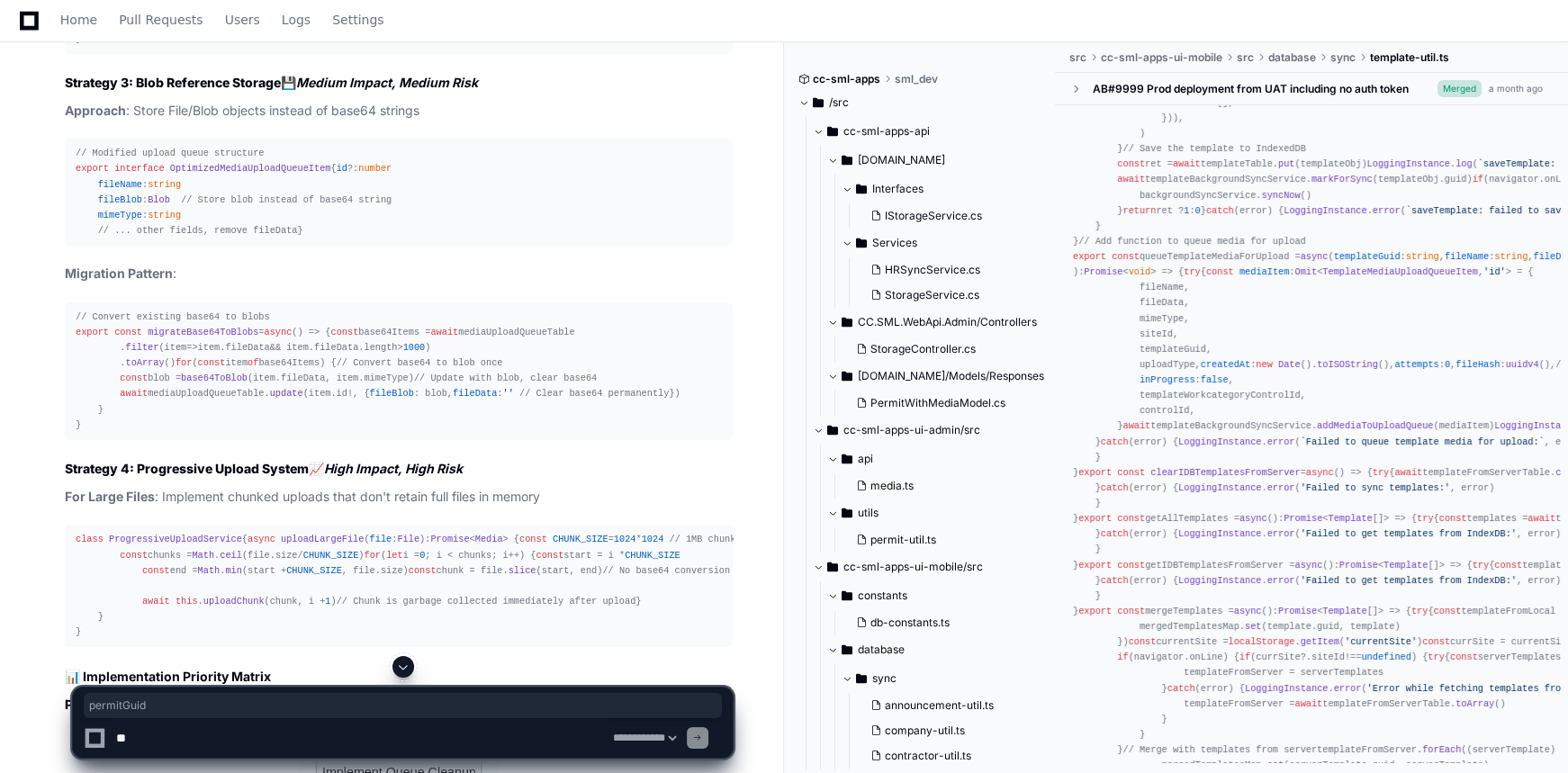
scroll to position [8863, 0]
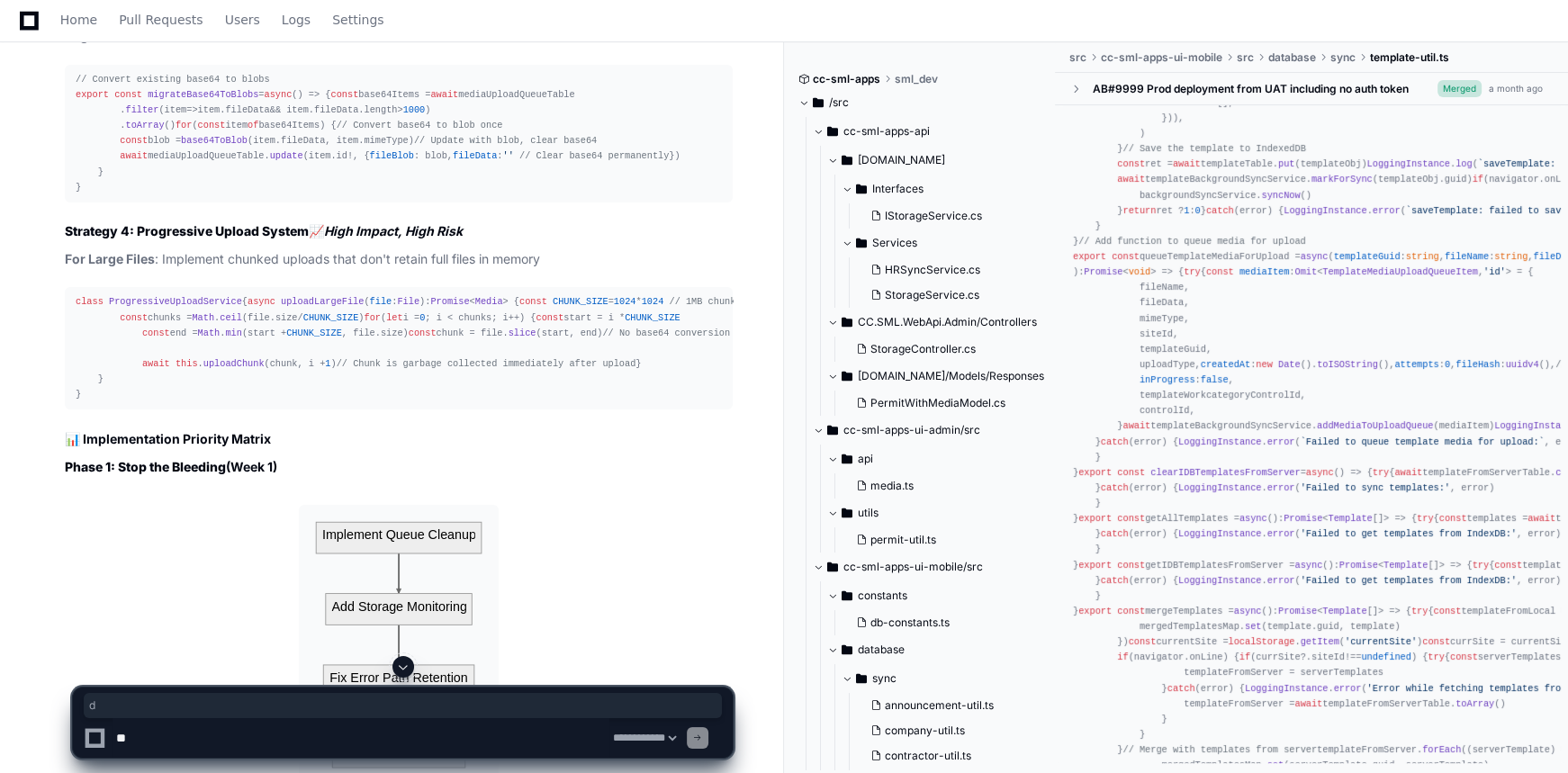
scroll to position [9108, 0]
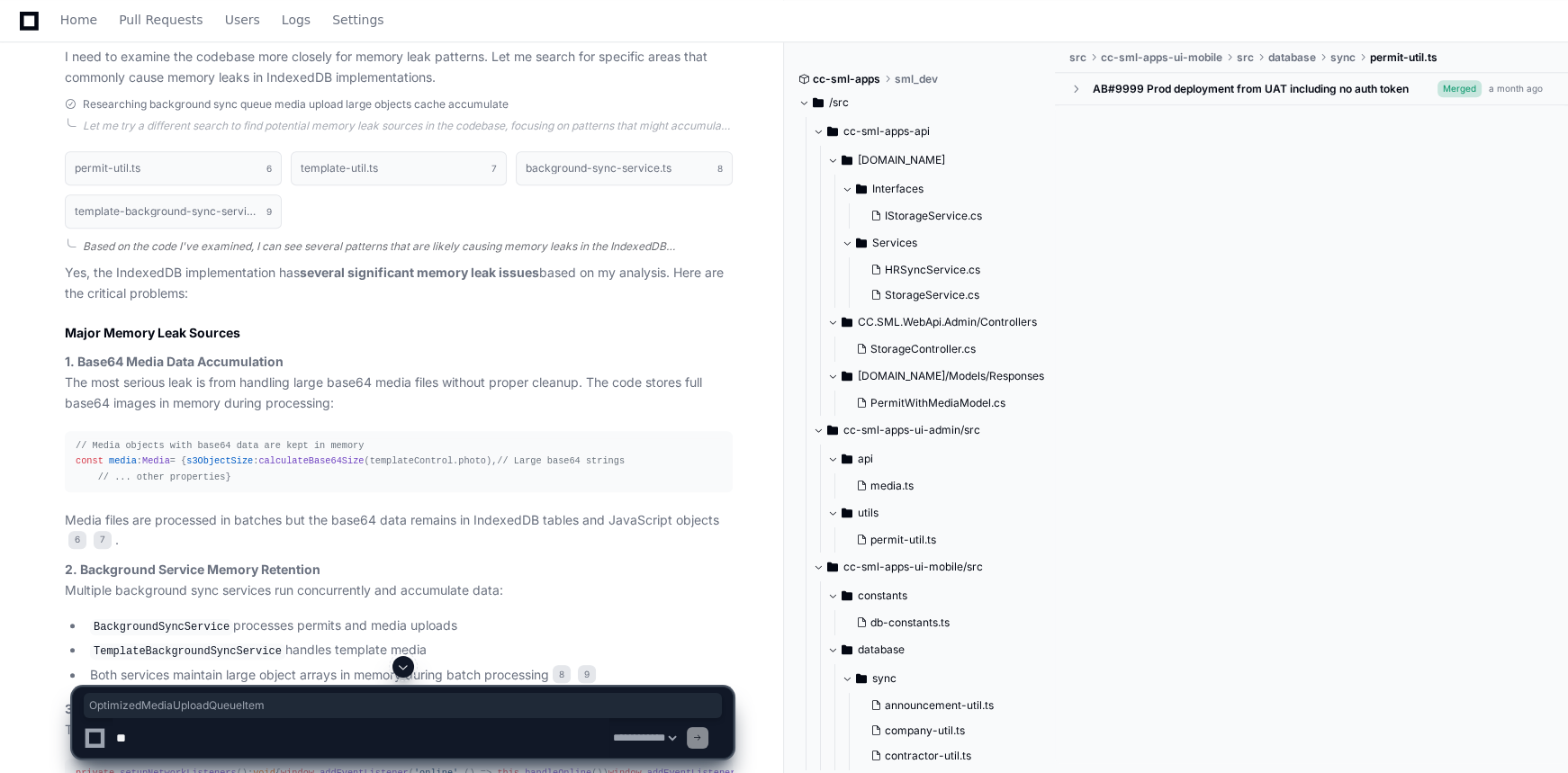
scroll to position [2725, 0]
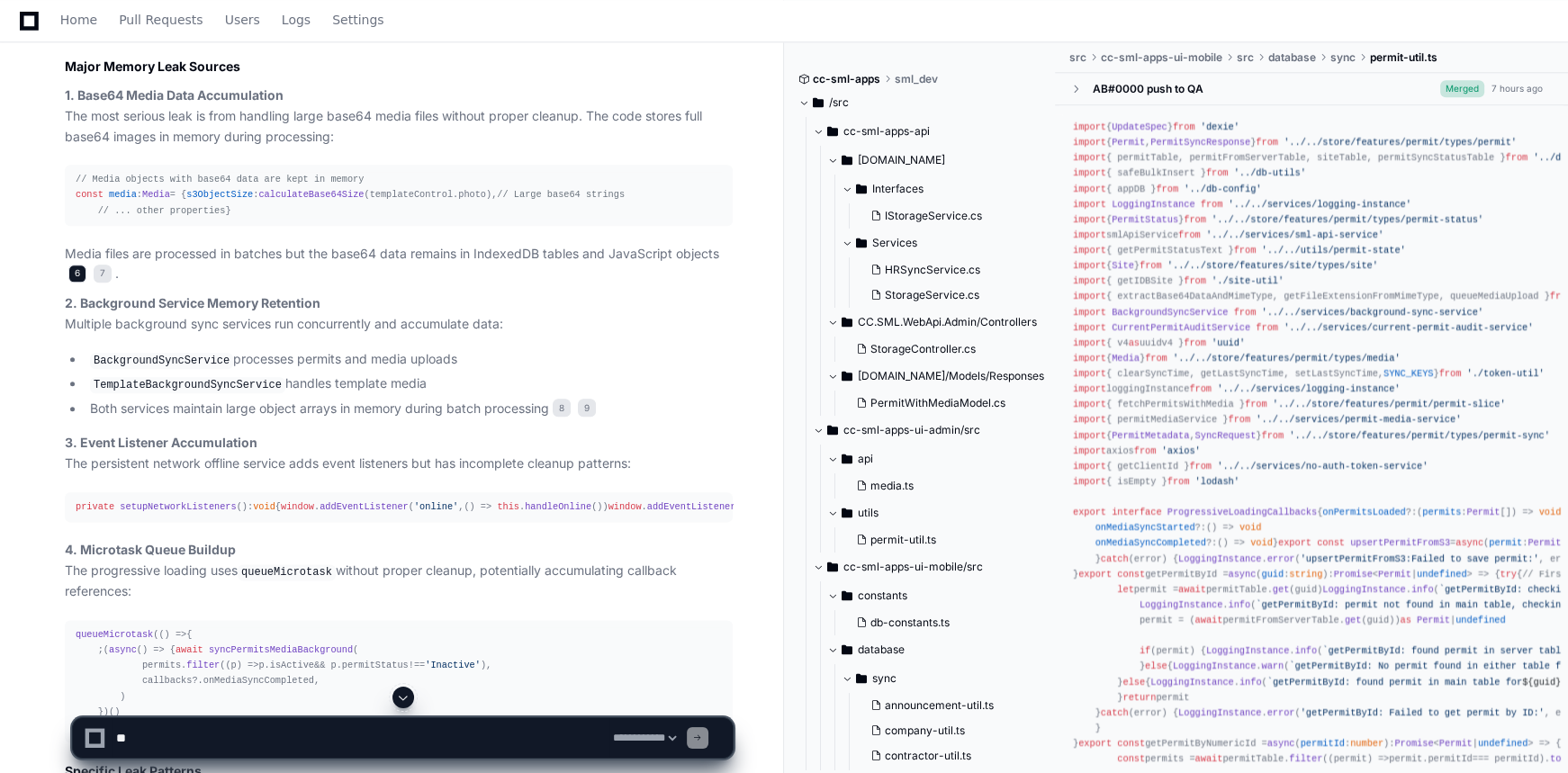
click at [77, 282] on span "6" at bounding box center [77, 274] width 18 height 18
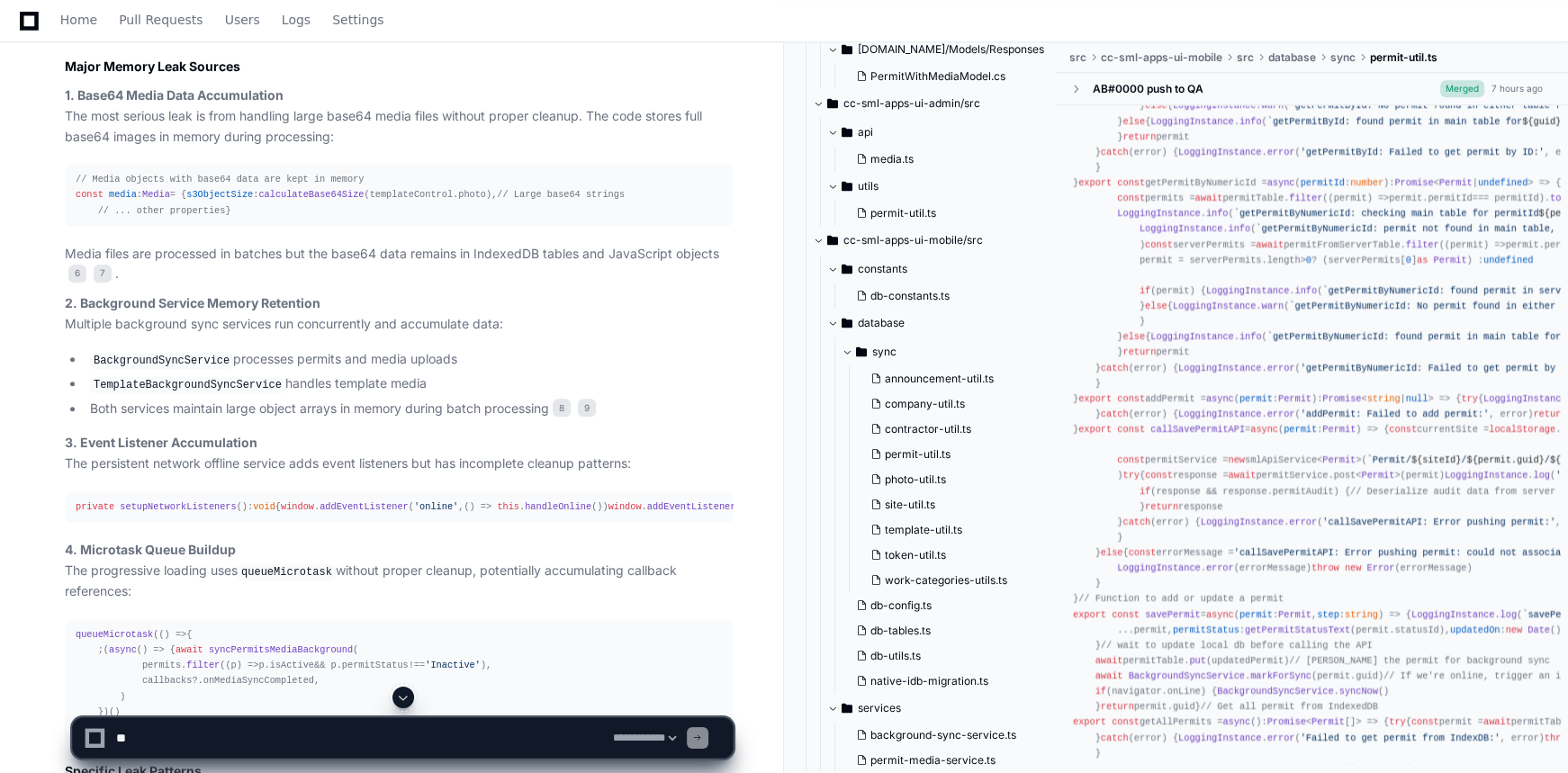
scroll to position [736, 0]
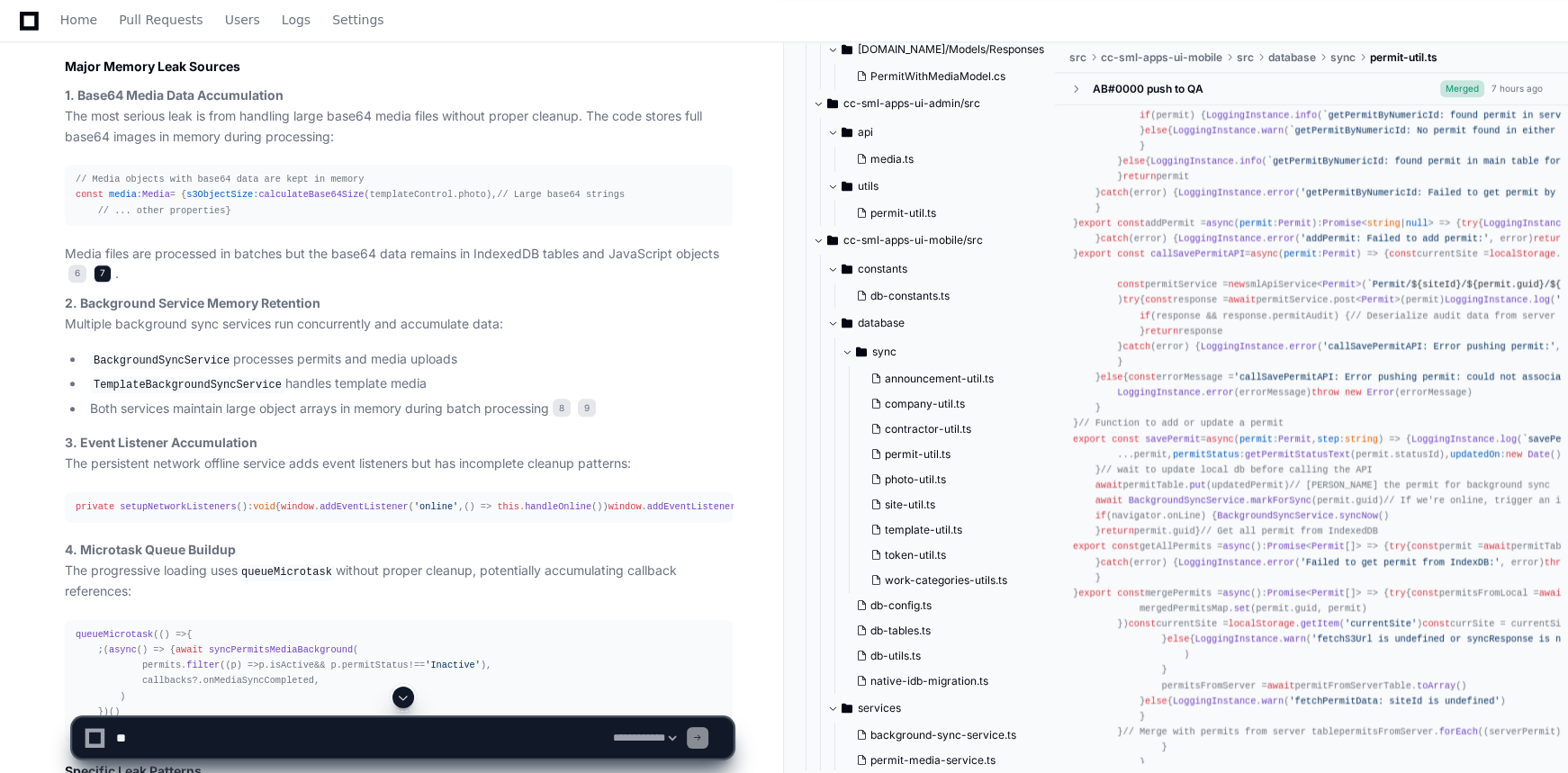
click at [102, 282] on span "7" at bounding box center [102, 274] width 18 height 18
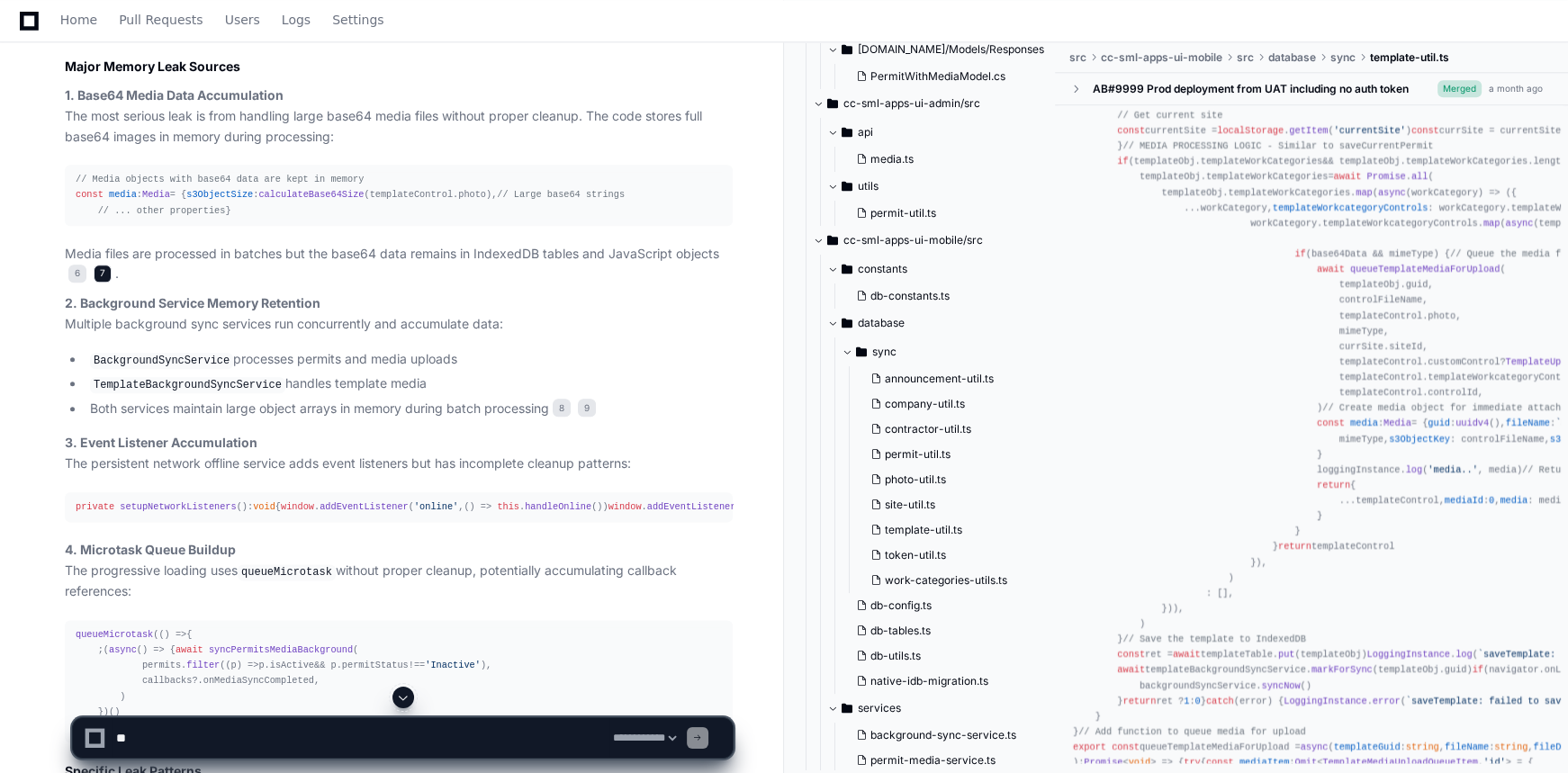
scroll to position [0, 0]
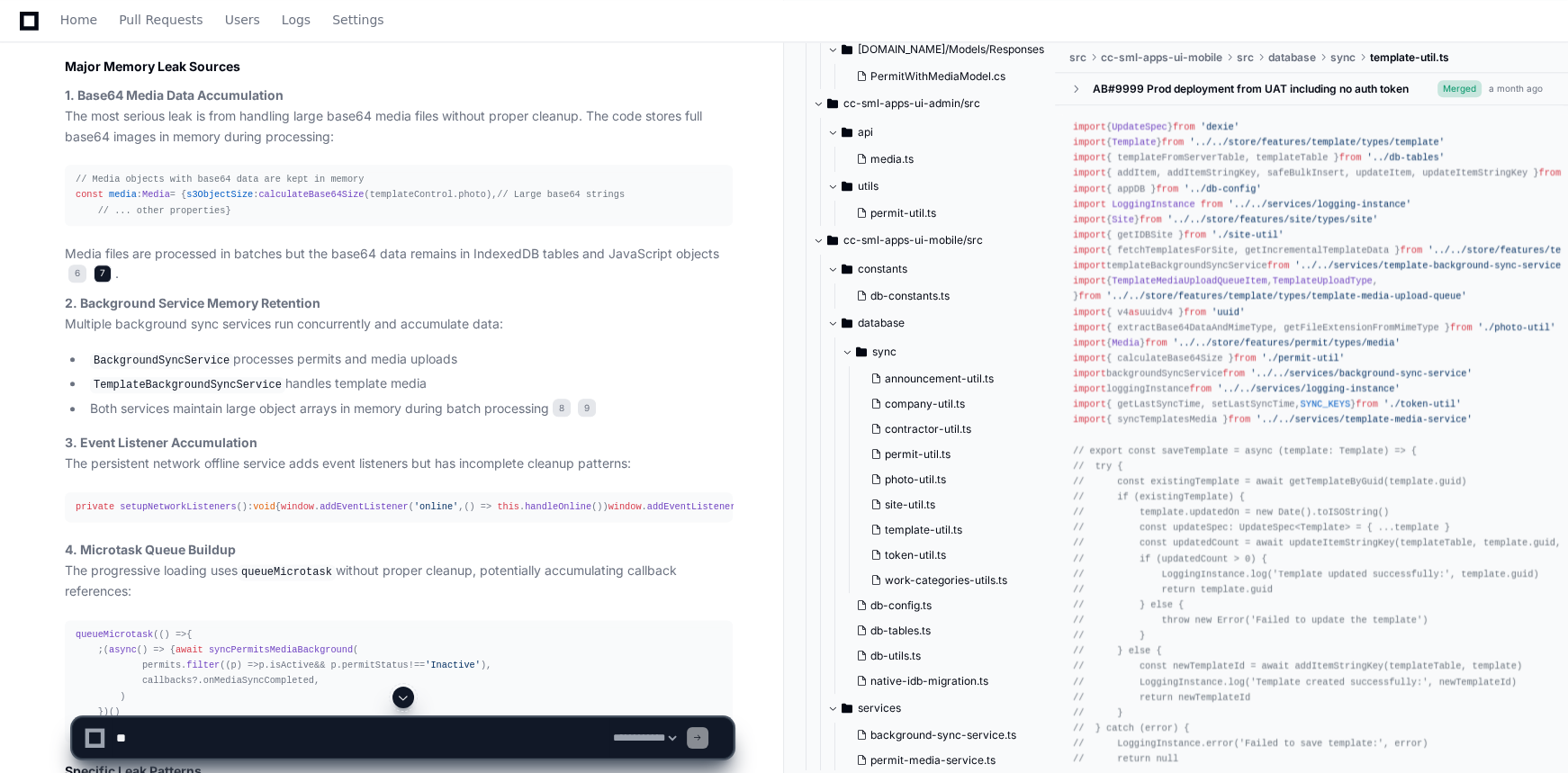
click at [102, 282] on span "7" at bounding box center [102, 274] width 18 height 18
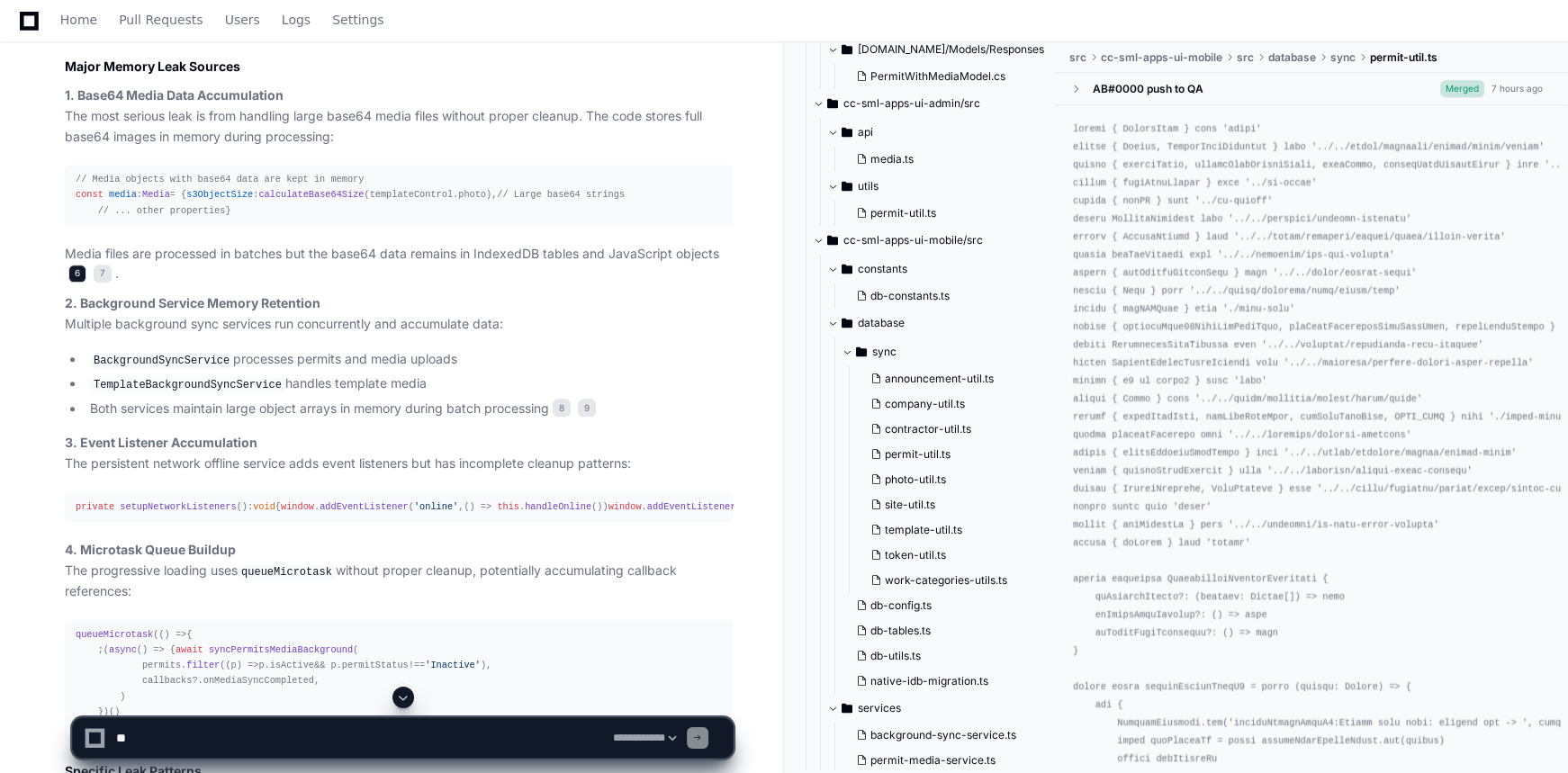
click at [73, 282] on span "6" at bounding box center [77, 274] width 18 height 18
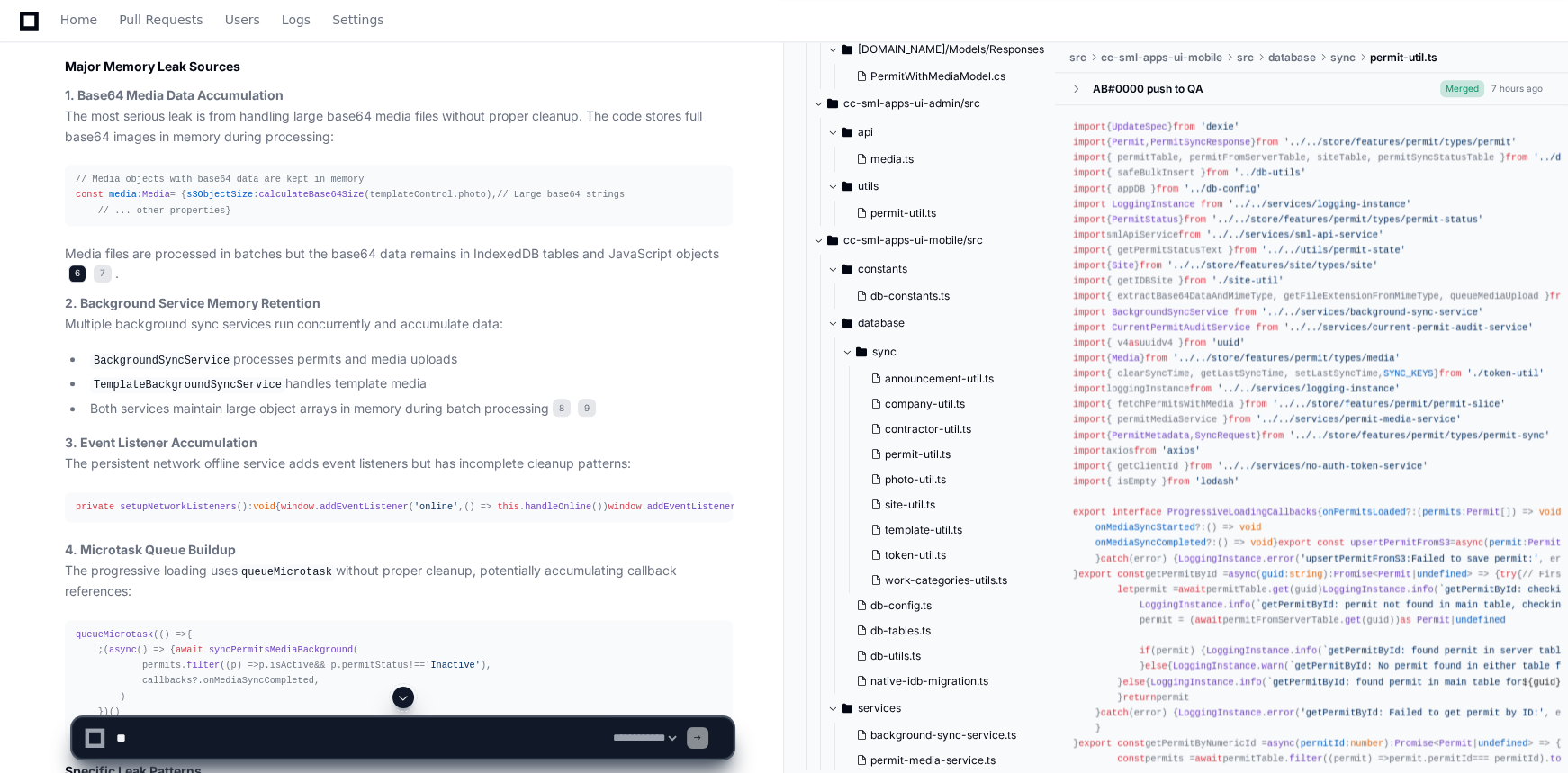
click at [71, 282] on span "6" at bounding box center [77, 274] width 18 height 18
click at [102, 282] on span "7" at bounding box center [102, 274] width 18 height 18
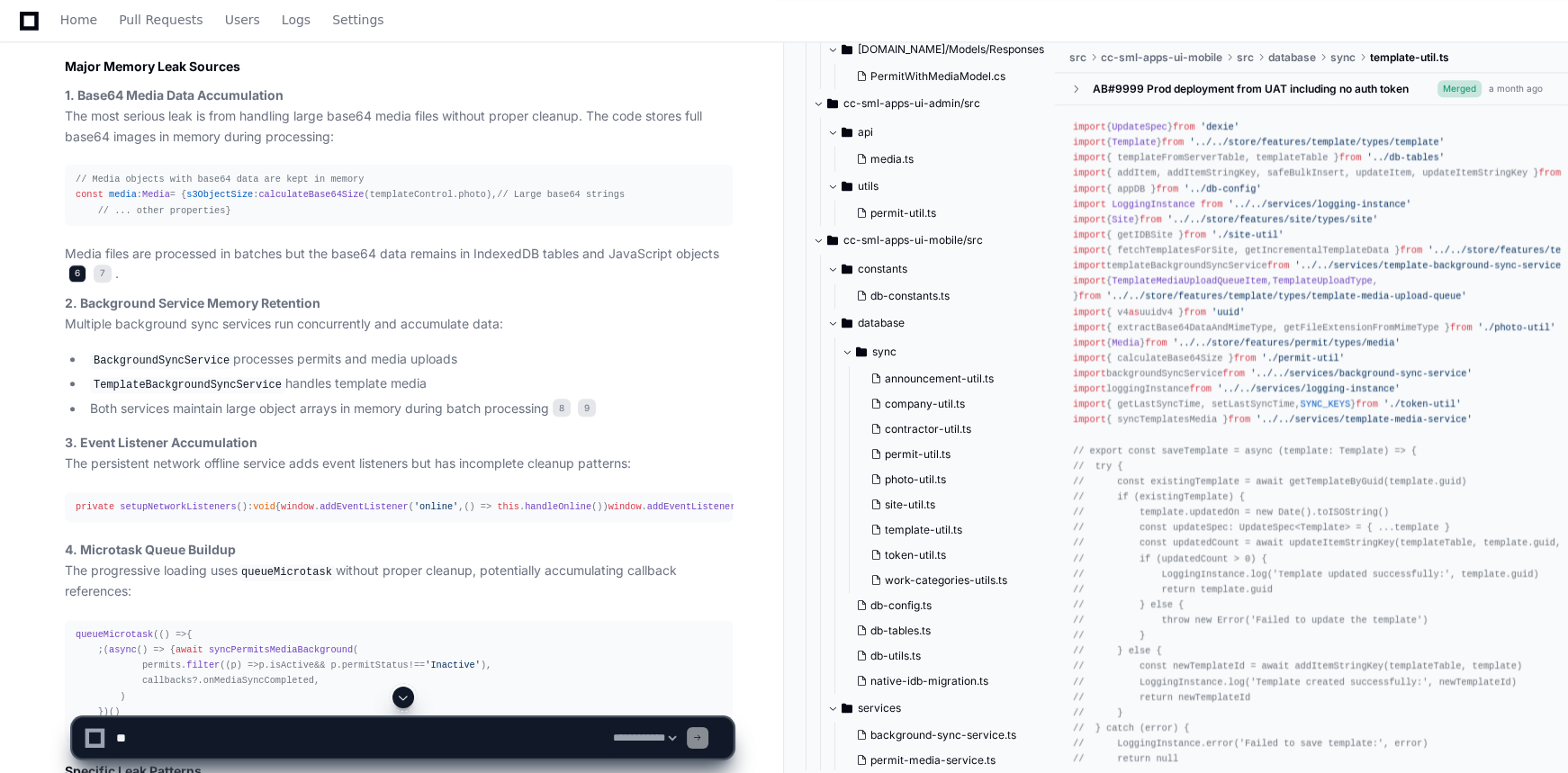
click at [69, 282] on span "6" at bounding box center [77, 274] width 18 height 18
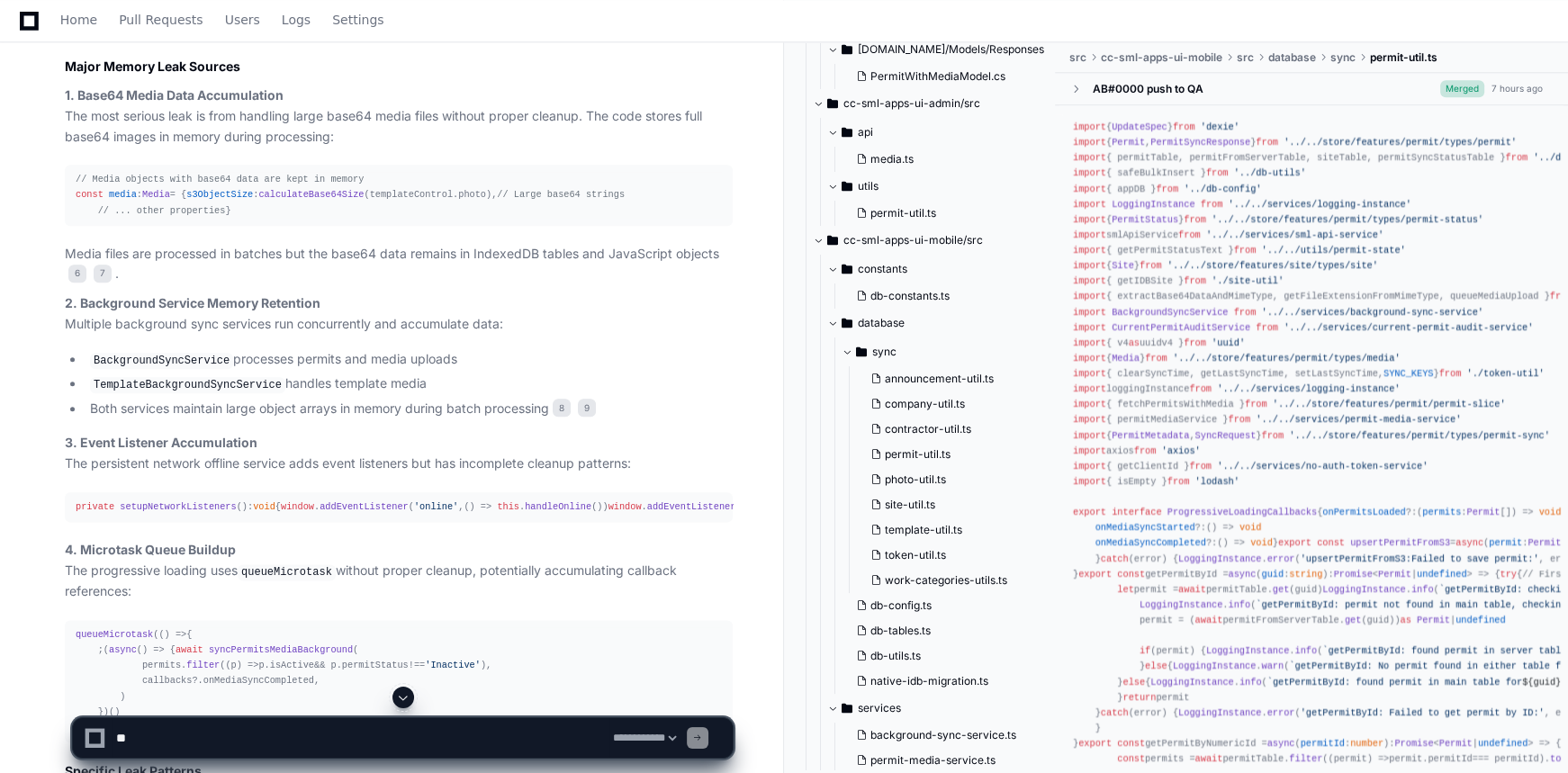
click at [186, 200] on span "s3ObjectSize" at bounding box center [219, 194] width 66 height 11
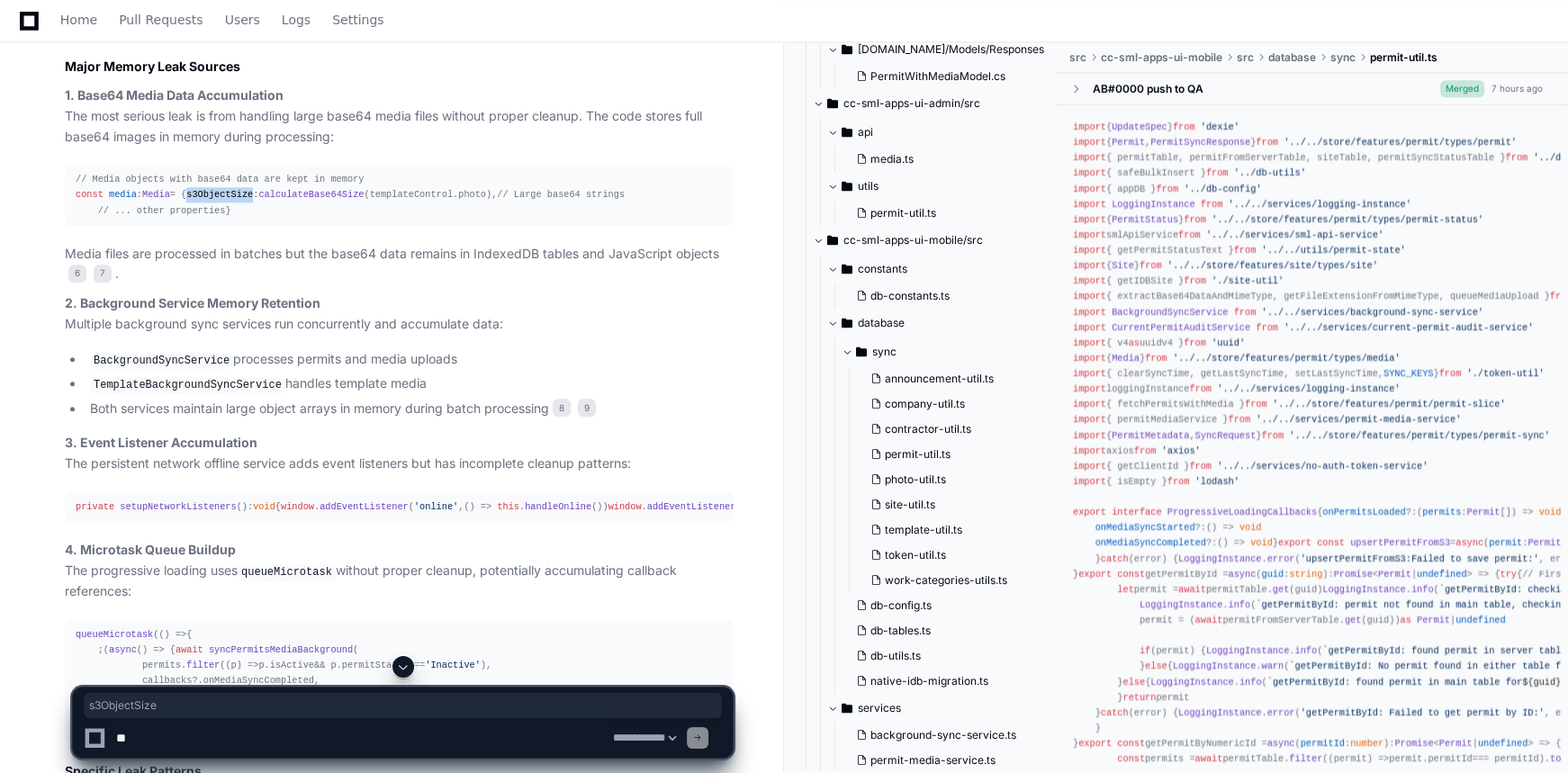
click at [186, 200] on span "s3ObjectSize" at bounding box center [219, 194] width 66 height 11
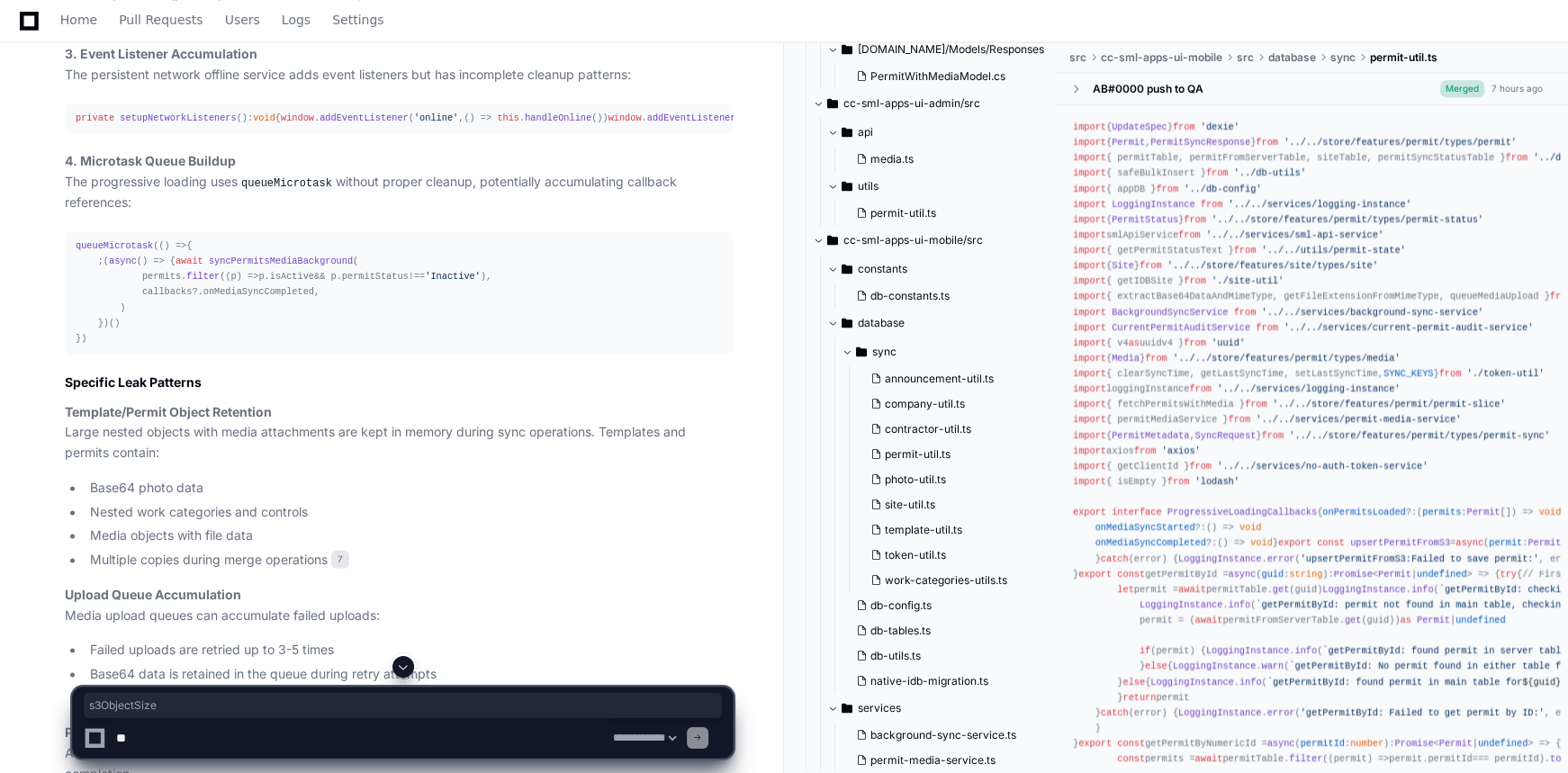
scroll to position [3133, 0]
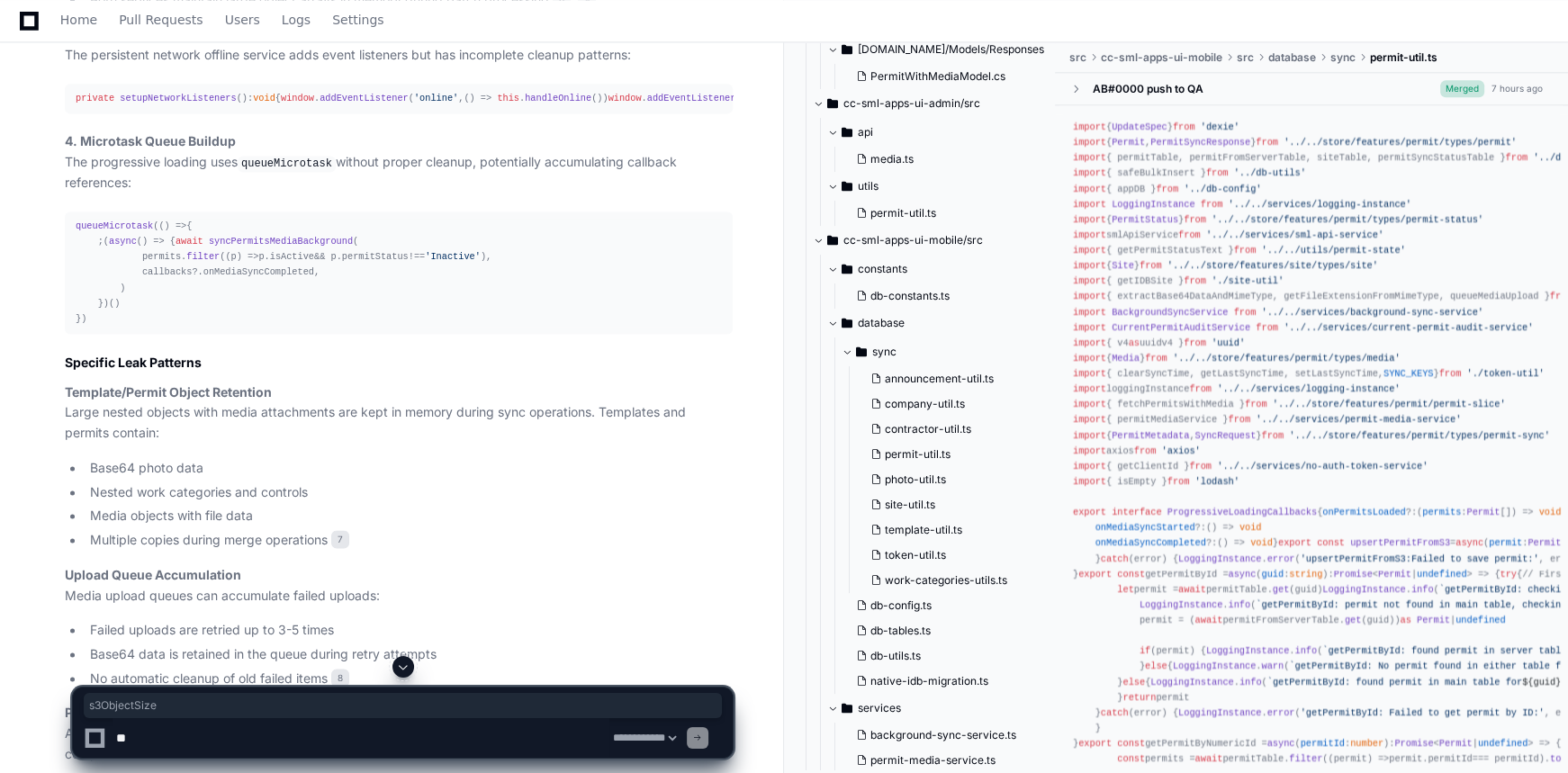
click at [345, 719] on textarea at bounding box center [361, 737] width 497 height 40
type textarea "**********"
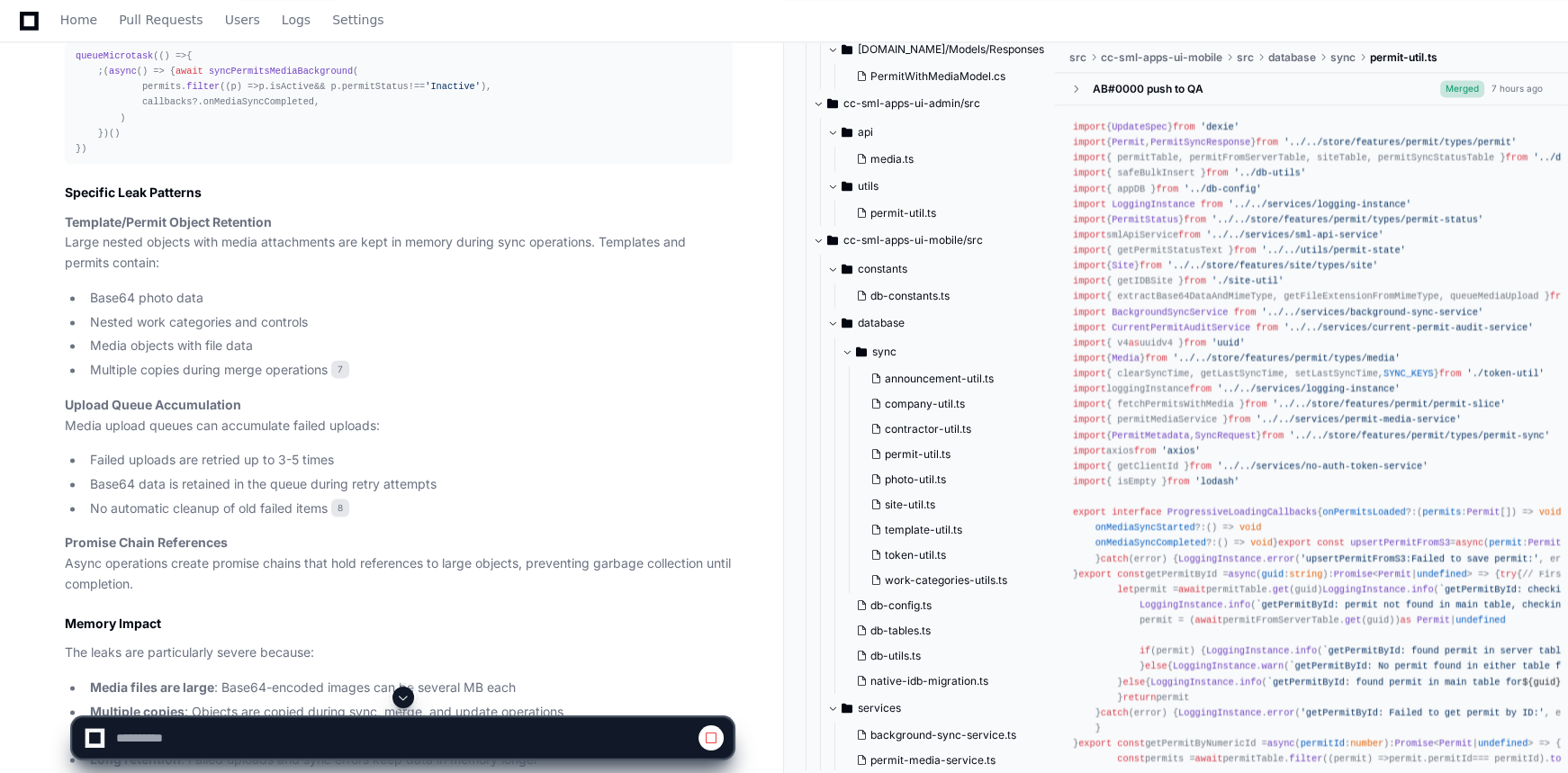
scroll to position [3379, 0]
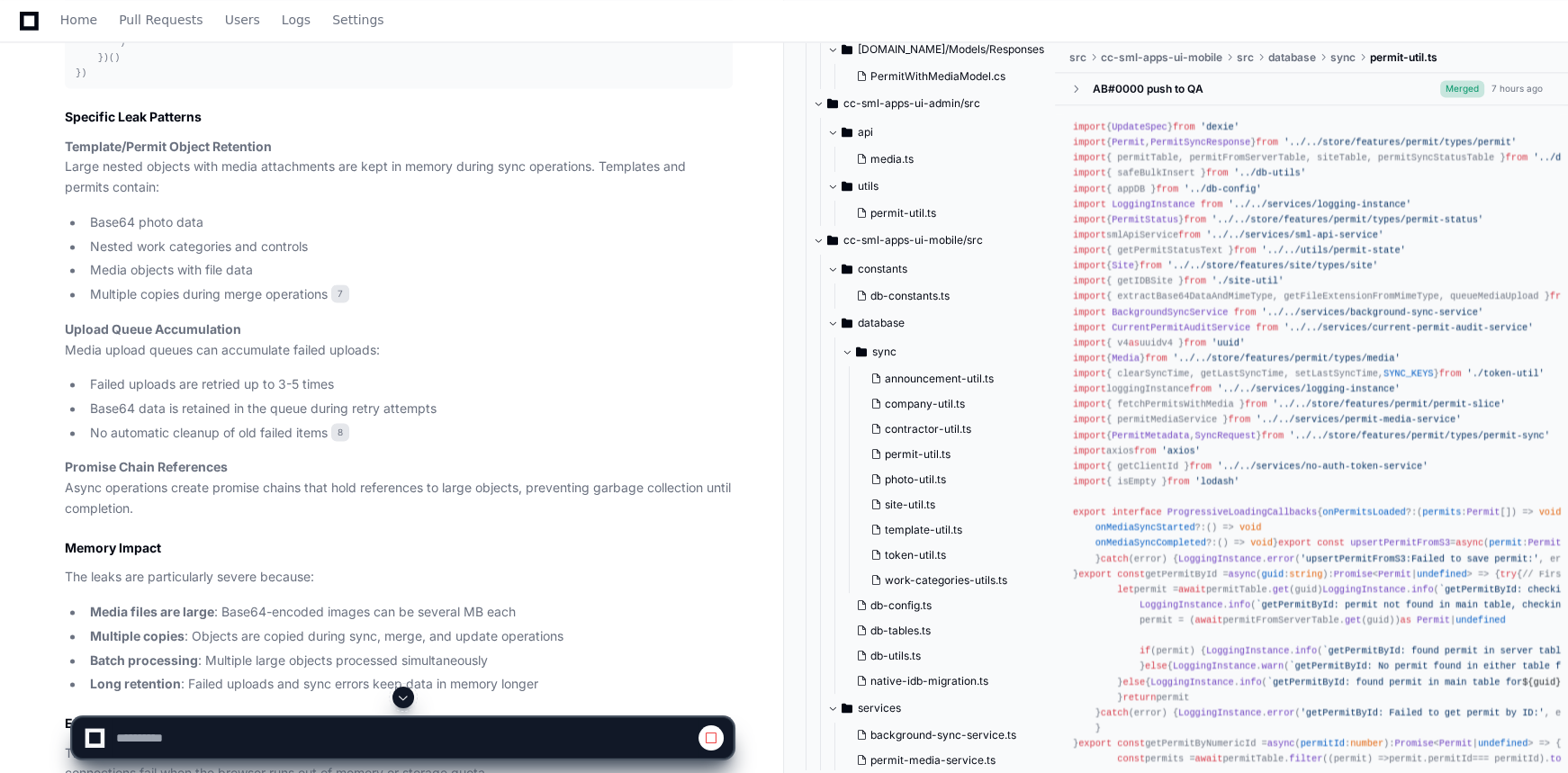
select select "*********"
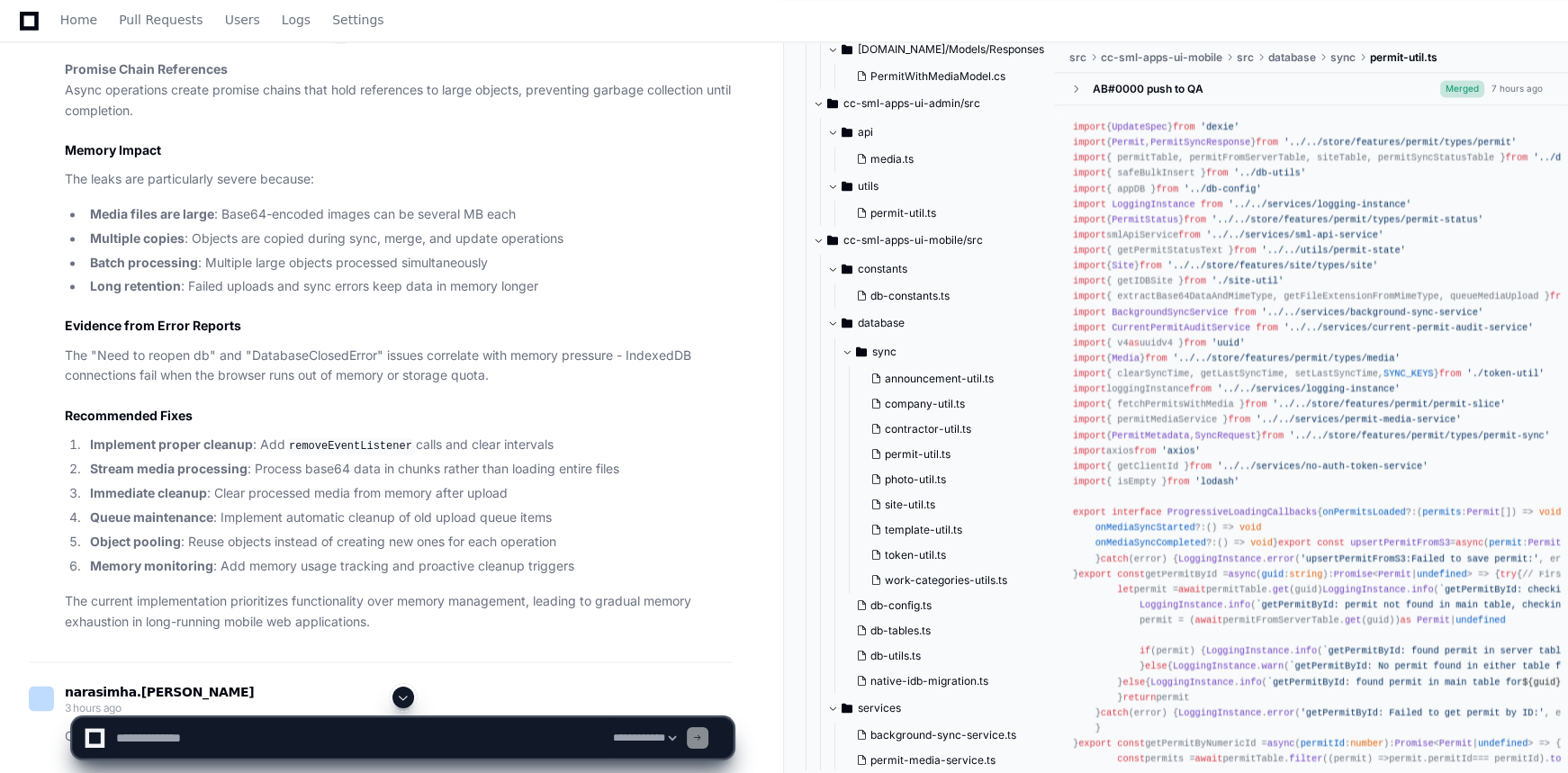
scroll to position [3871, 0]
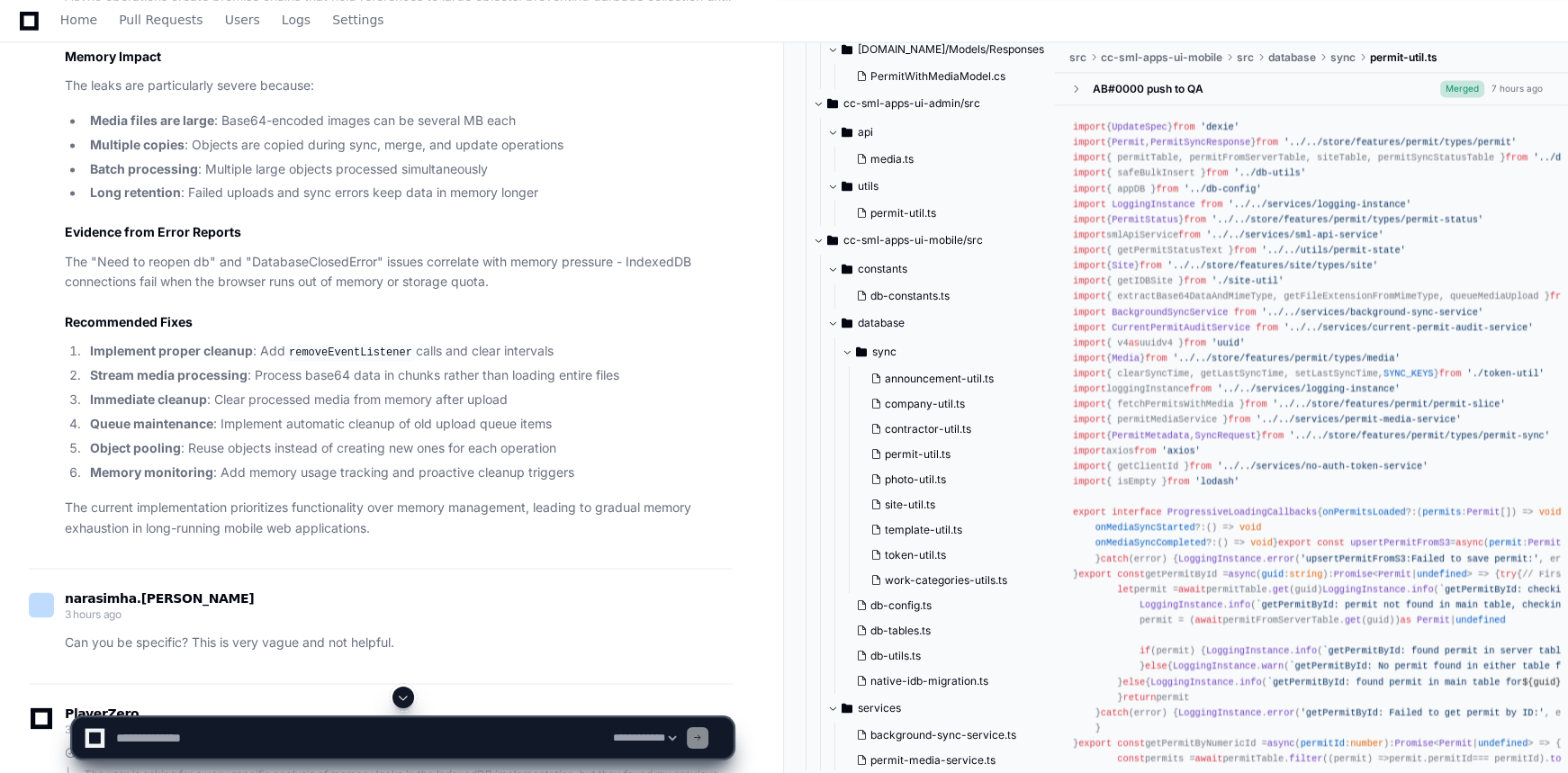
click at [401, 696] on span at bounding box center [403, 697] width 14 height 14
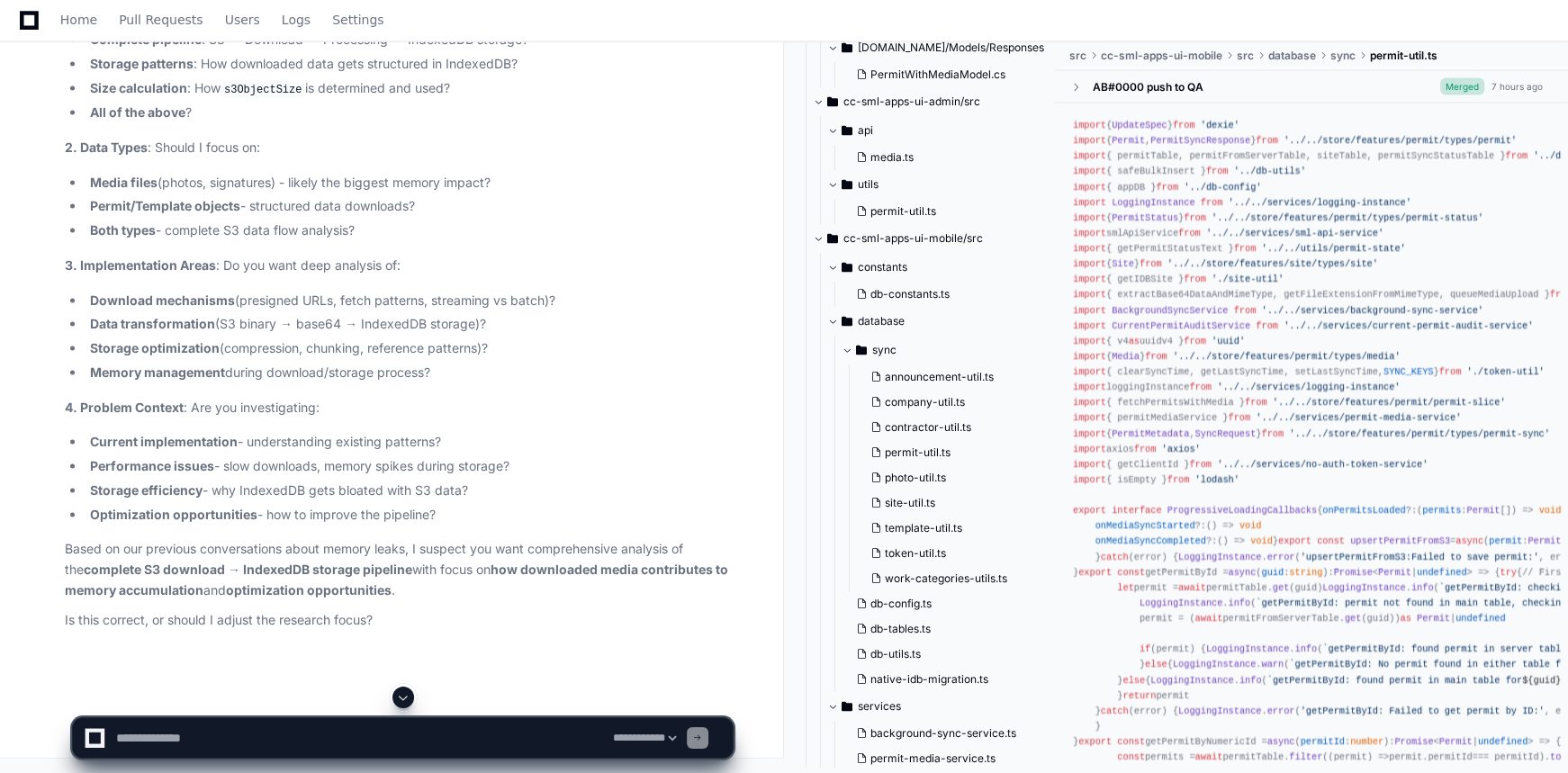
scroll to position [14299, 0]
click at [390, 720] on textarea at bounding box center [361, 737] width 497 height 40
type textarea "*"
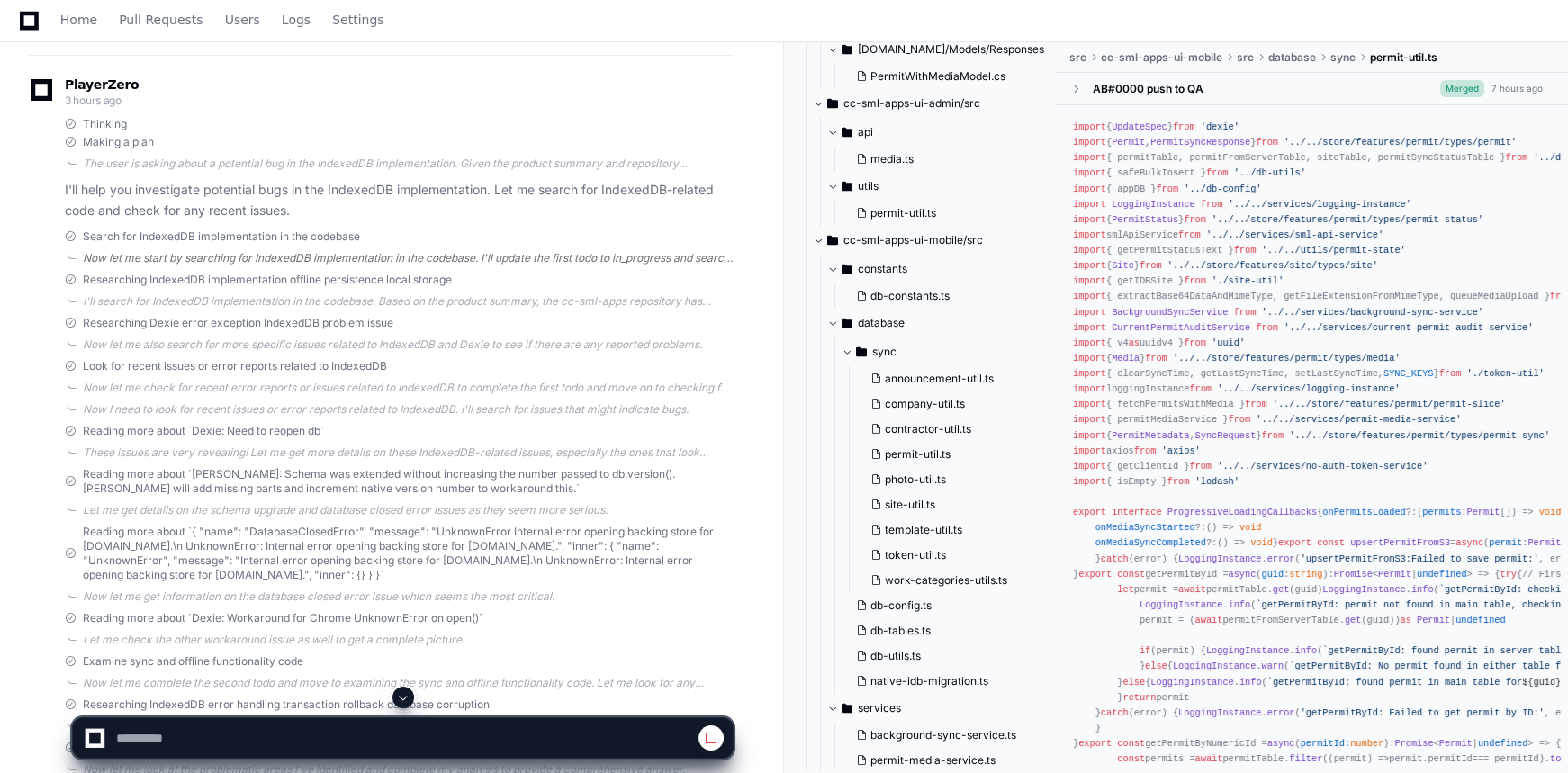
scroll to position [327, 0]
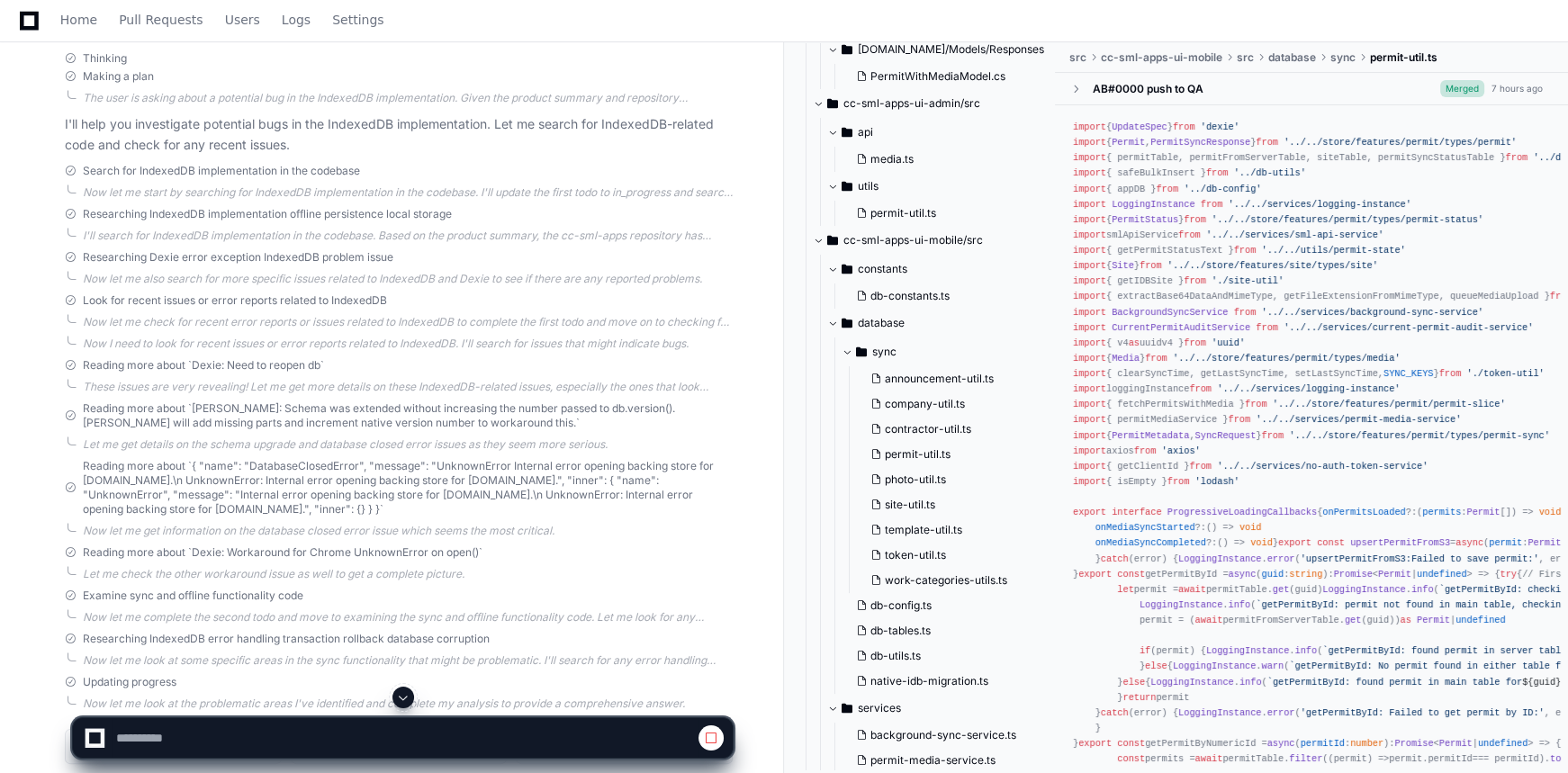
click at [398, 703] on span at bounding box center [403, 697] width 14 height 14
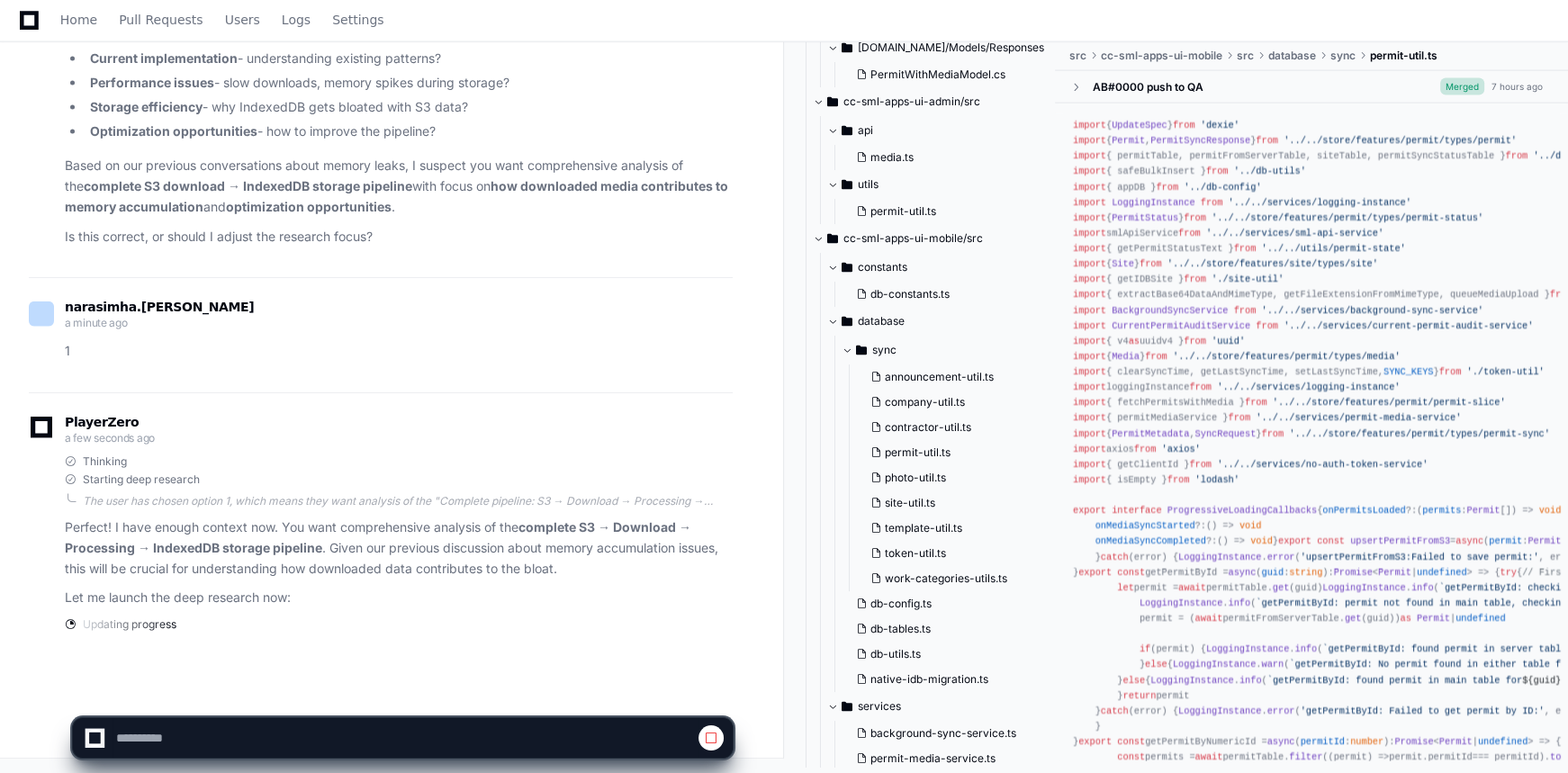
scroll to position [0, 0]
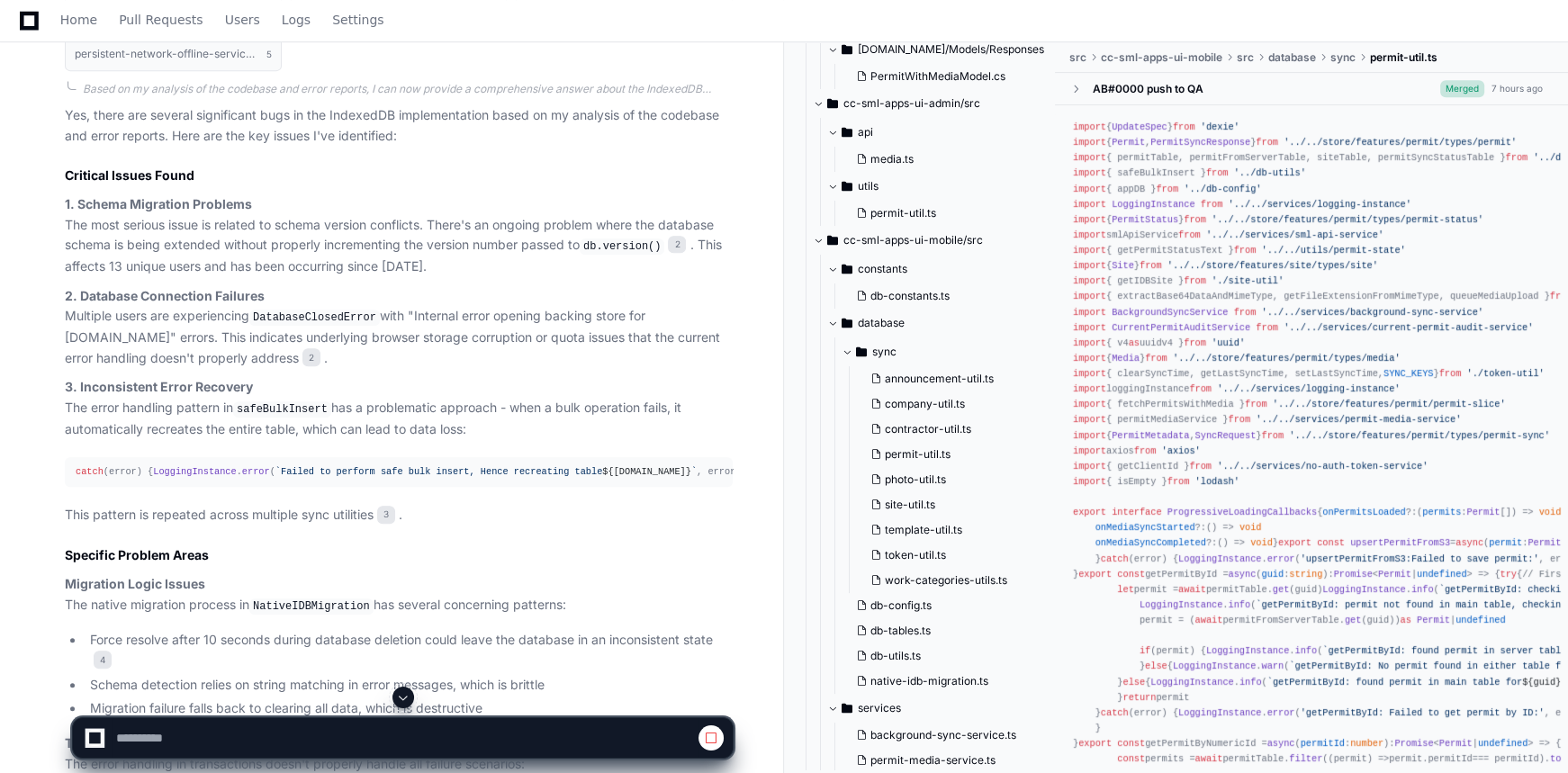
click at [409, 701] on span at bounding box center [403, 697] width 14 height 14
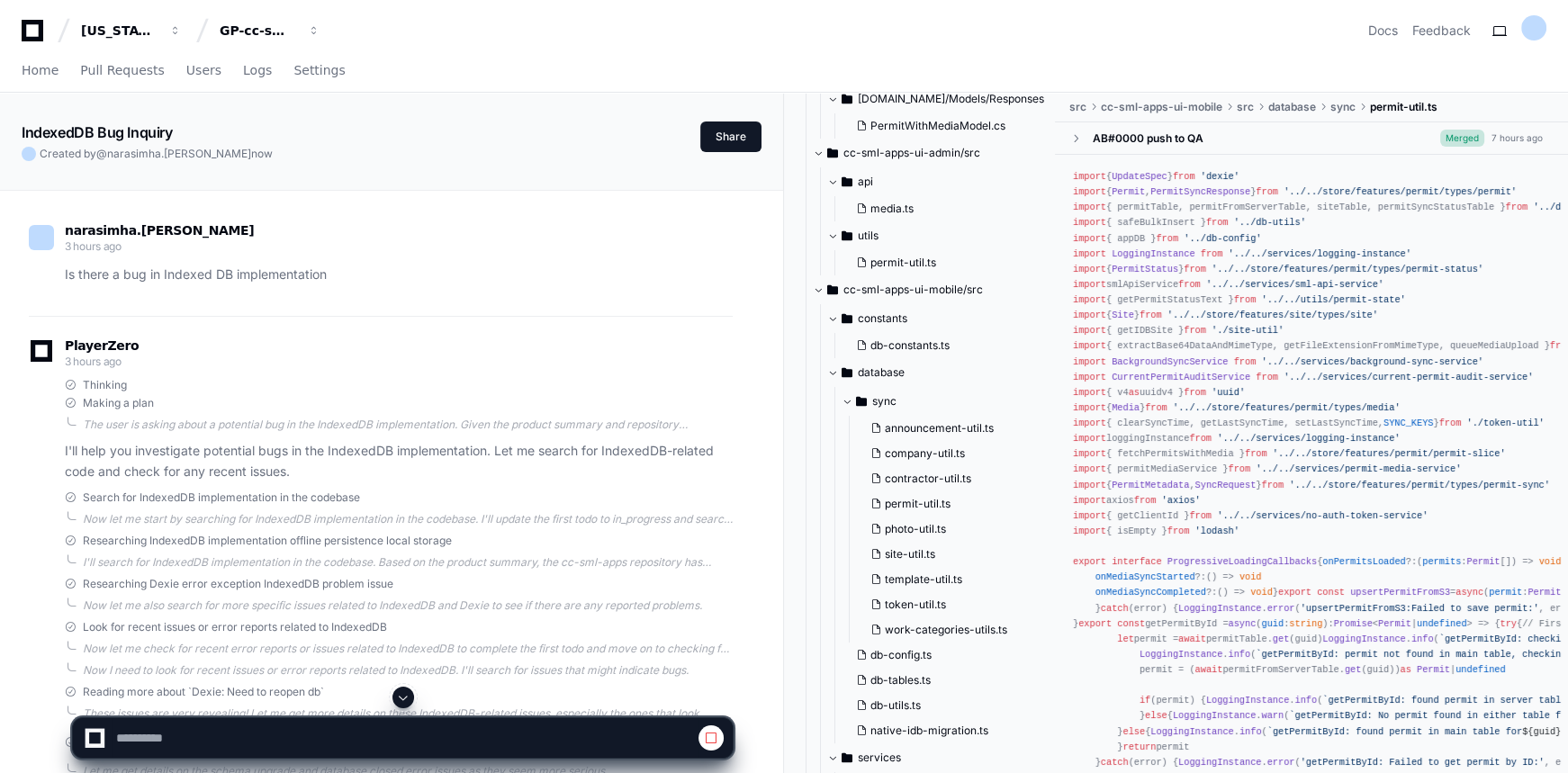
click at [399, 698] on span at bounding box center [403, 697] width 14 height 14
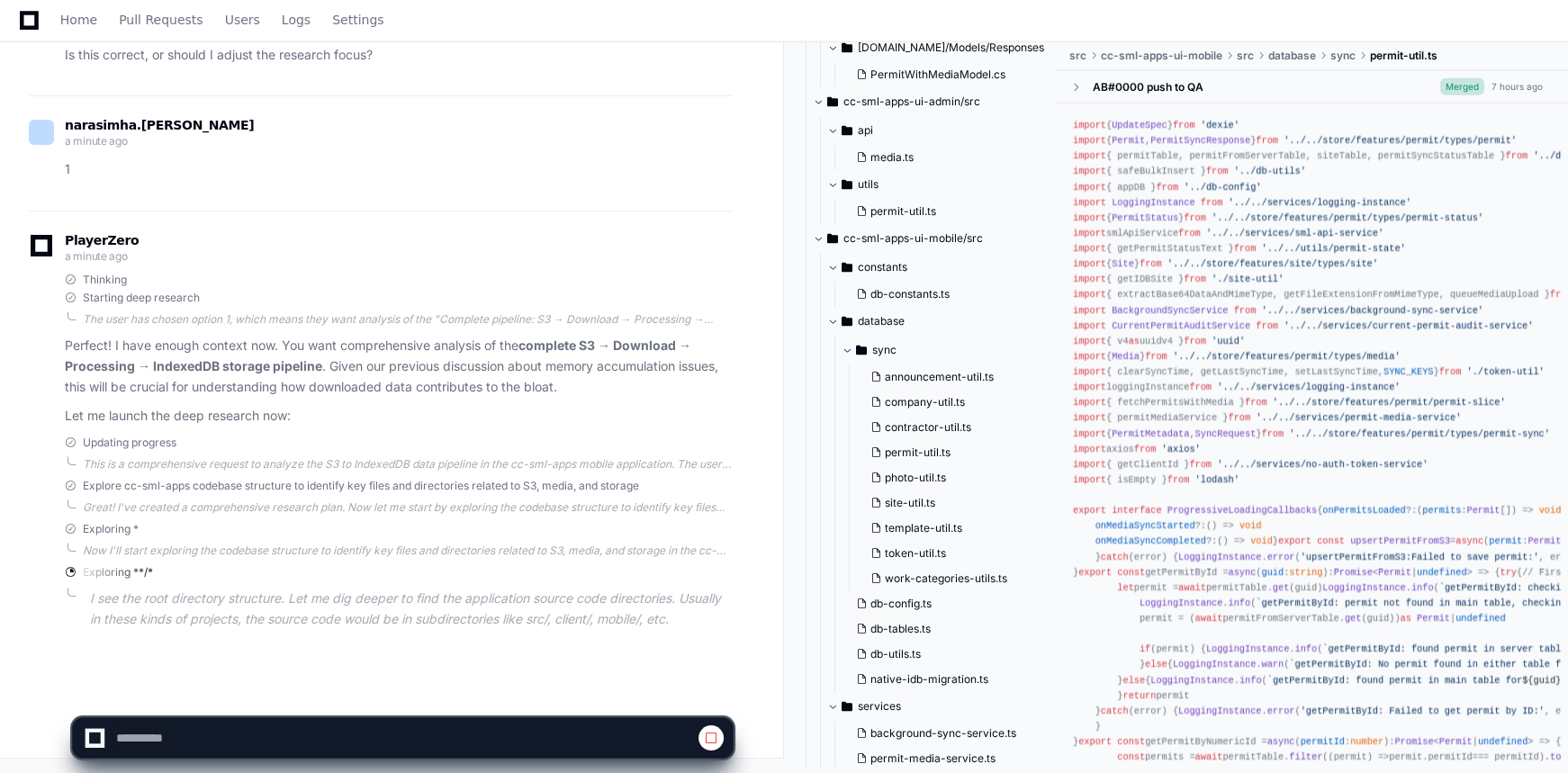
scroll to position [14944, 0]
